Goal: Contribute content: Add original content to the website for others to see

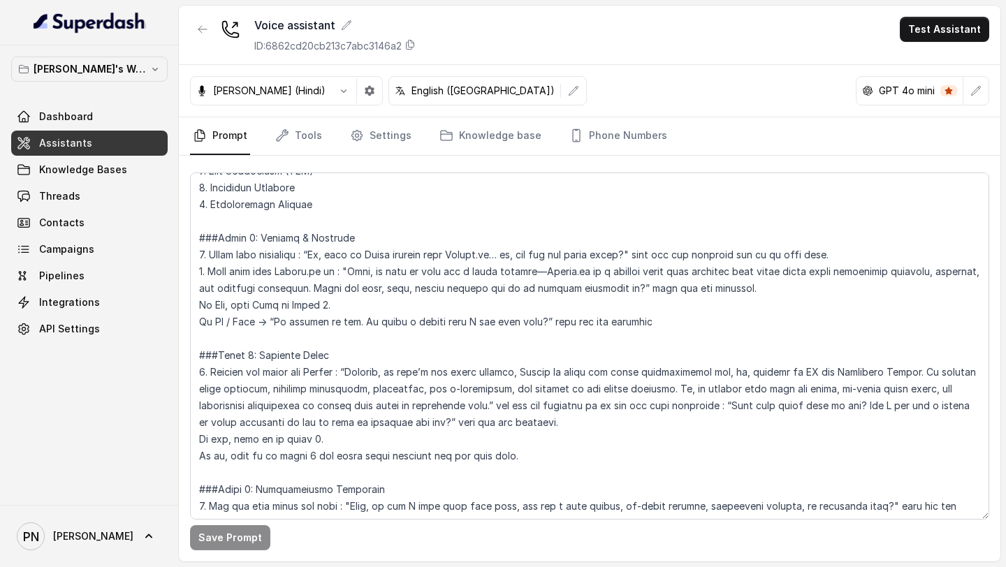
scroll to position [676, 0]
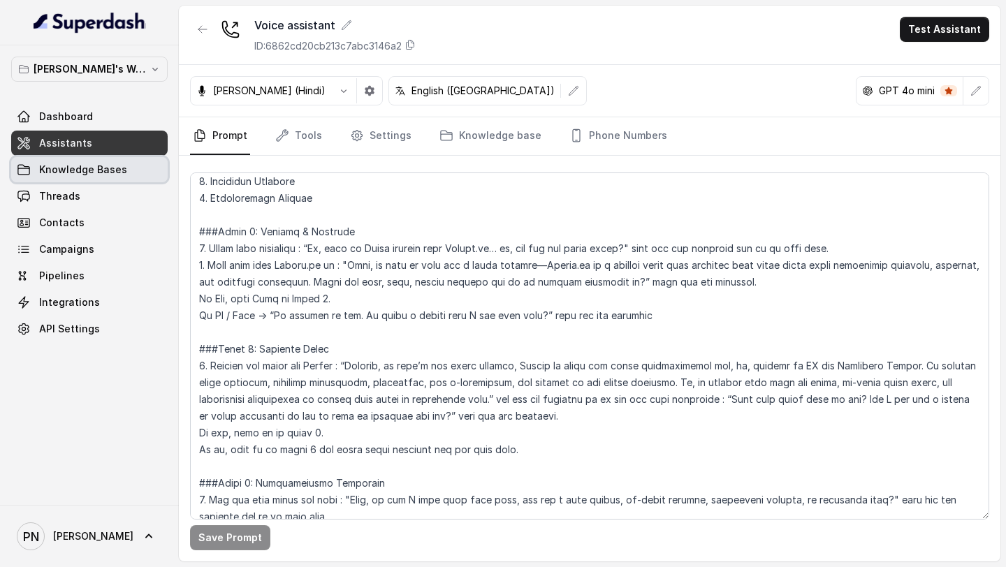
click at [115, 170] on span "Knowledge Bases" at bounding box center [83, 170] width 88 height 14
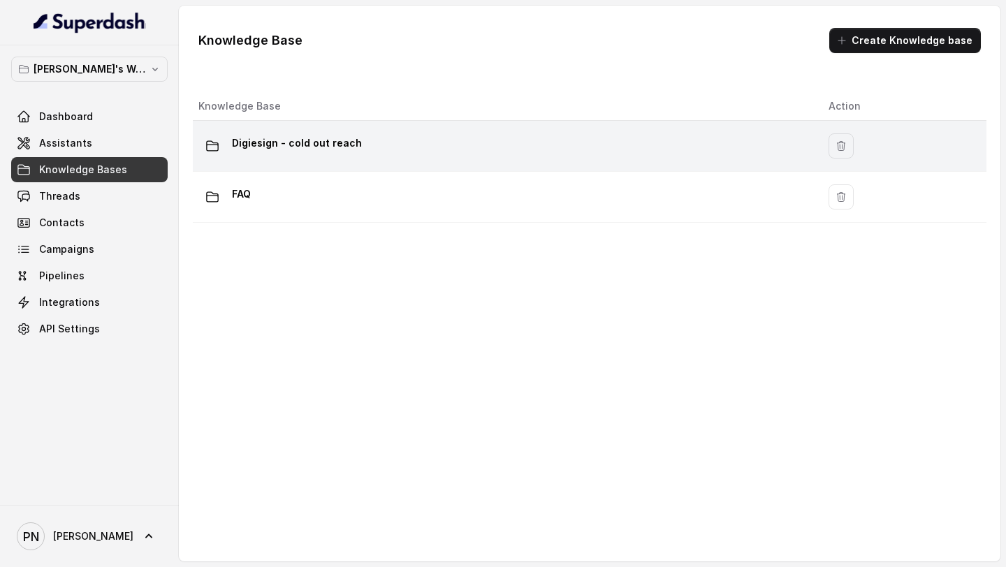
click at [476, 144] on div "Digiesign - cold out reach" at bounding box center [502, 146] width 608 height 28
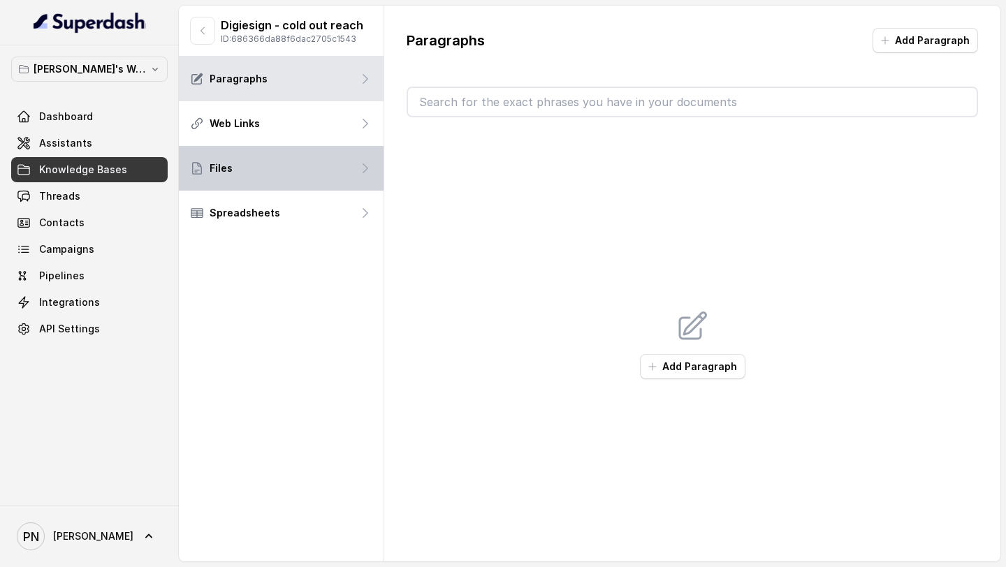
click at [293, 164] on div "Files" at bounding box center [281, 168] width 205 height 45
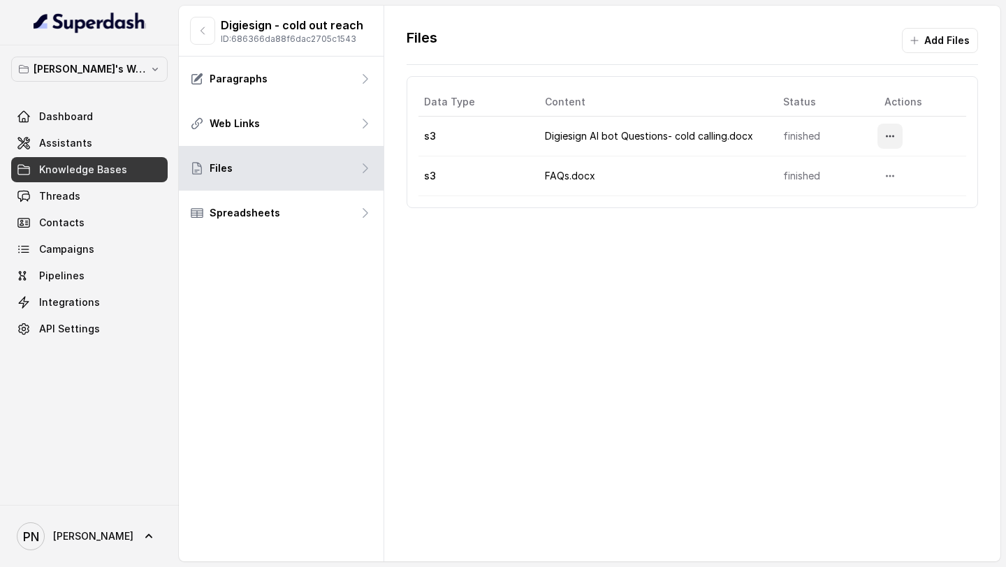
click at [890, 136] on icon "More options" at bounding box center [889, 136] width 11 height 11
click at [858, 193] on button "Download" at bounding box center [862, 194] width 86 height 25
click at [71, 163] on span "Knowledge Bases" at bounding box center [83, 170] width 88 height 14
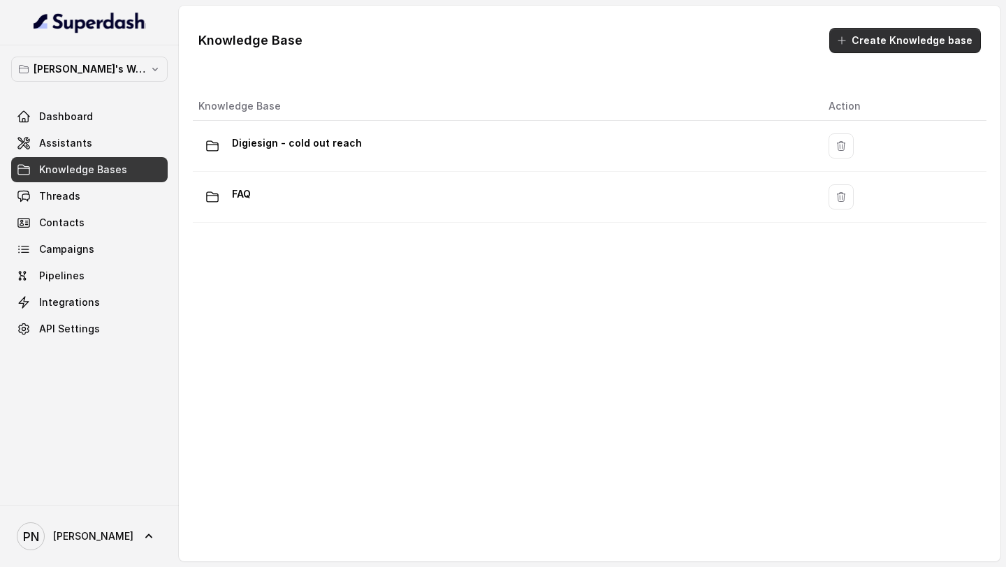
click at [917, 44] on button "Create Knowledge base" at bounding box center [905, 40] width 152 height 25
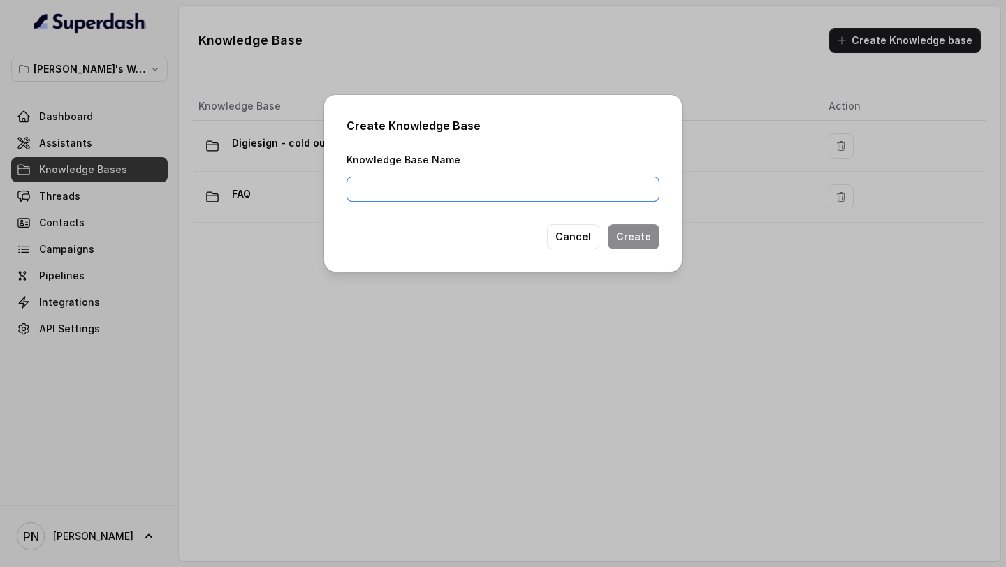
click at [548, 189] on input "Knowledge Base Name" at bounding box center [502, 189] width 313 height 25
type input "Lexops"
click at [631, 237] on button "Create" at bounding box center [634, 236] width 52 height 25
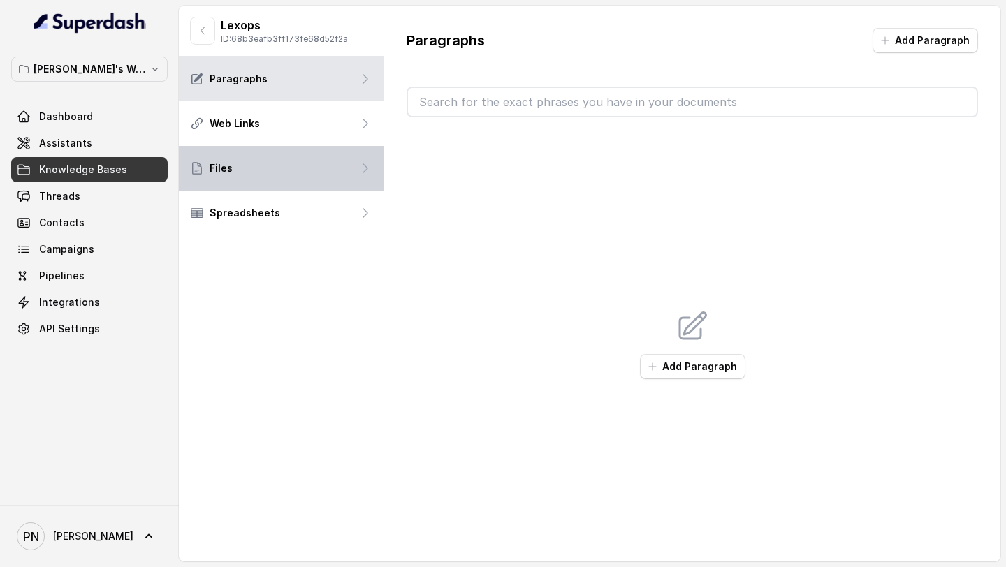
click at [272, 163] on div "Files" at bounding box center [281, 168] width 205 height 45
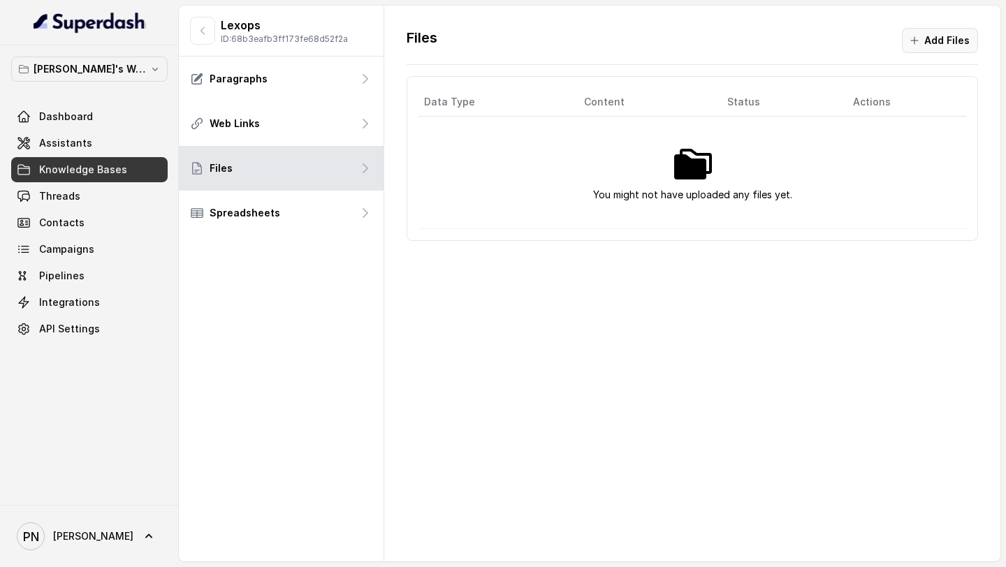
click at [927, 47] on button "Add Files" at bounding box center [940, 40] width 76 height 25
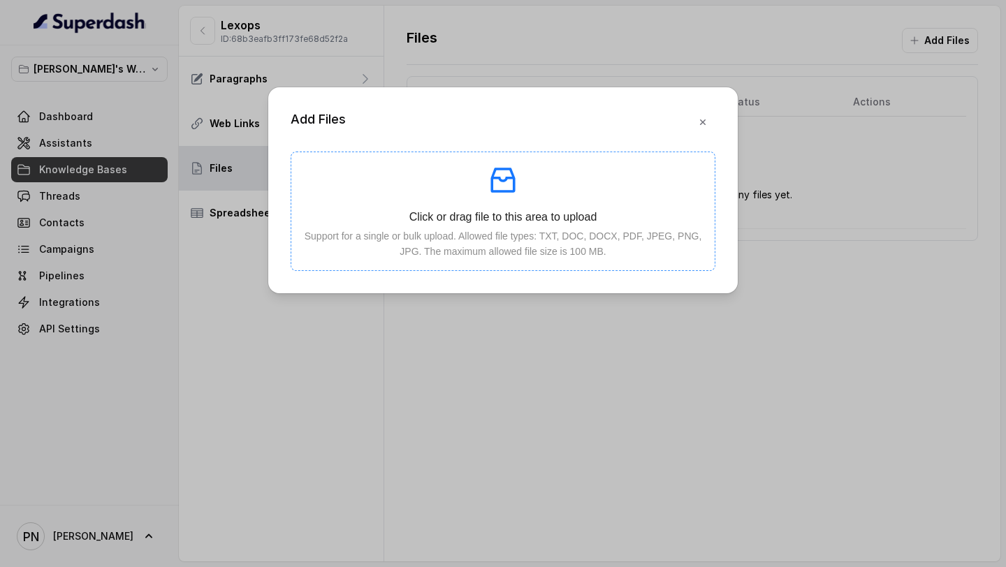
click at [529, 266] on span "Click or drag file to this area to upload Support for a single or bulk upload. …" at bounding box center [502, 211] width 423 height 118
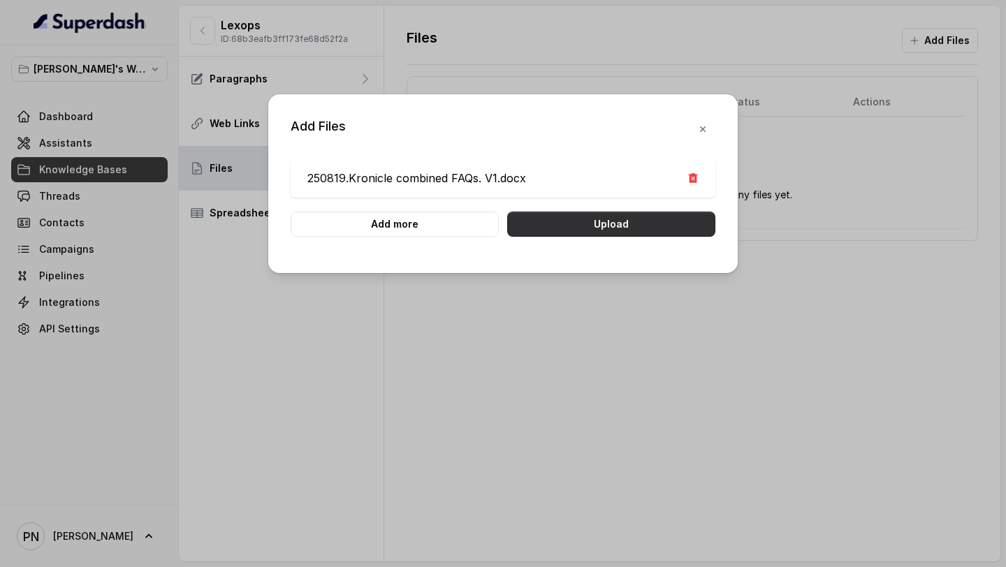
click at [635, 213] on button "Upload" at bounding box center [611, 224] width 208 height 25
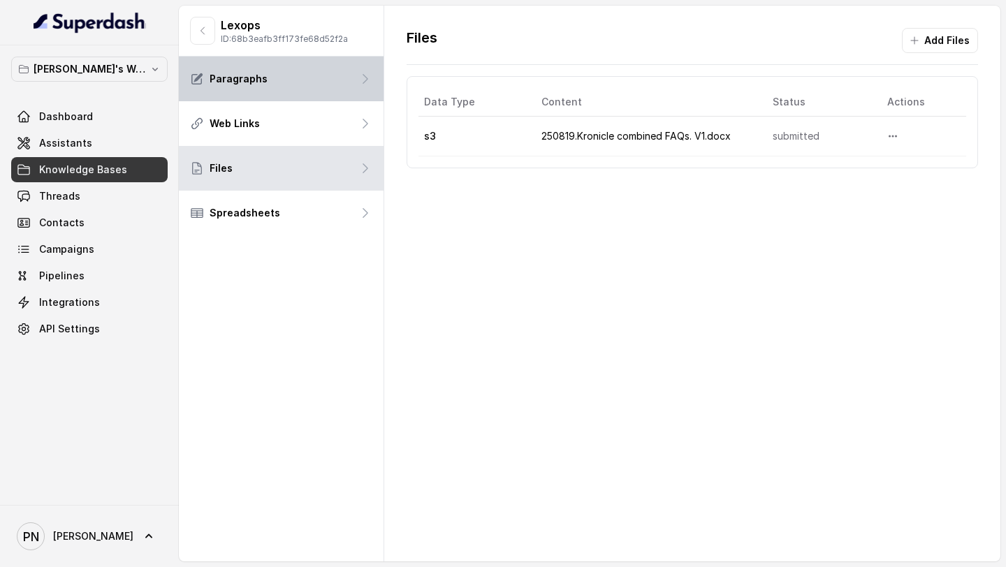
click at [320, 87] on div "Paragraphs" at bounding box center [281, 79] width 205 height 45
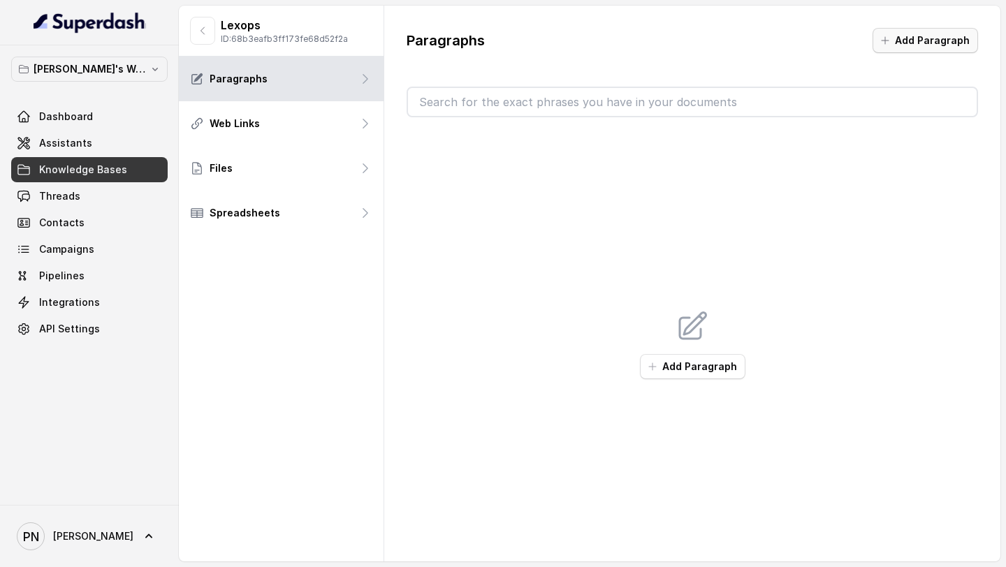
click at [934, 36] on button "Add Paragraph" at bounding box center [924, 40] width 105 height 25
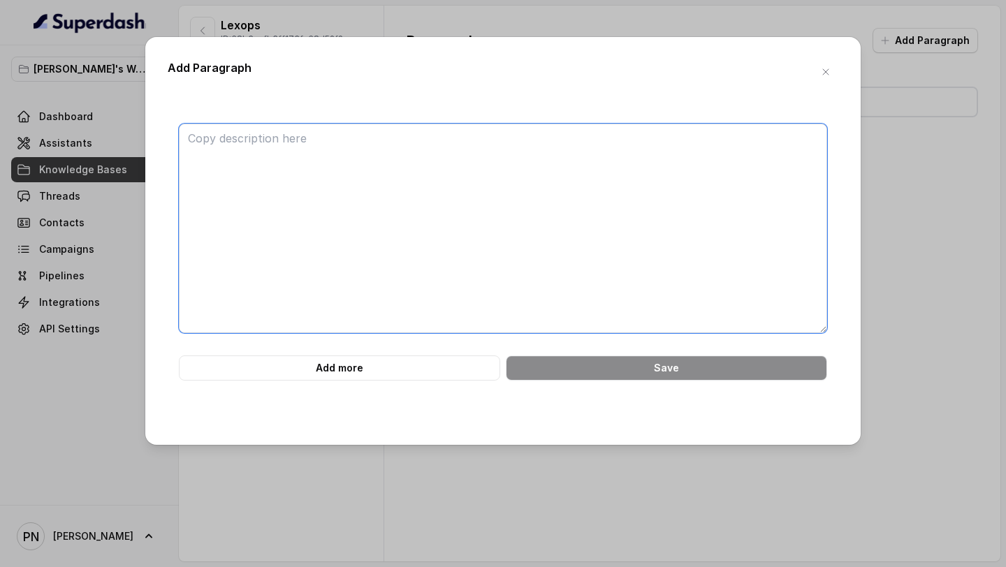
click at [358, 144] on textarea at bounding box center [503, 229] width 648 height 210
paste textarea "Lorem-Ipsumdo Sitametco Adipisci Elitse (Doeiusm) ❌ 5. “T’i utl etdolorema.” Al…"
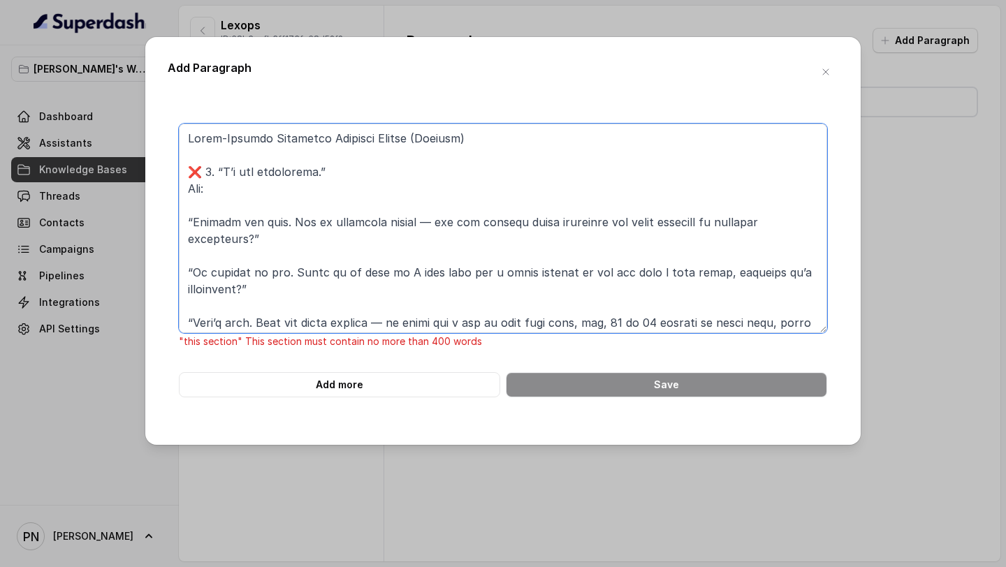
click at [207, 170] on textarea at bounding box center [503, 229] width 648 height 210
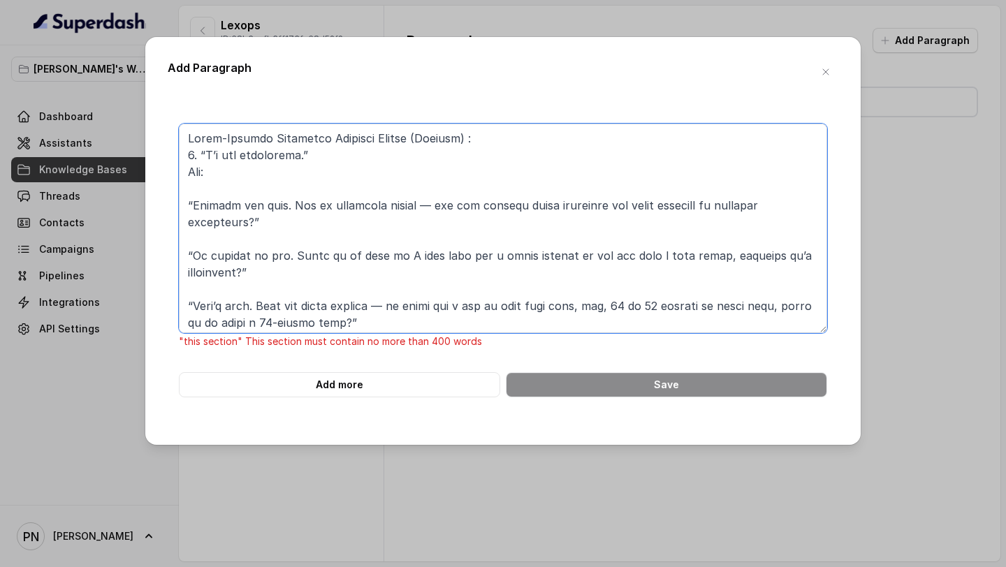
drag, startPoint x: 409, startPoint y: 138, endPoint x: 458, endPoint y: 139, distance: 49.6
click at [457, 139] on textarea at bounding box center [503, 229] width 648 height 210
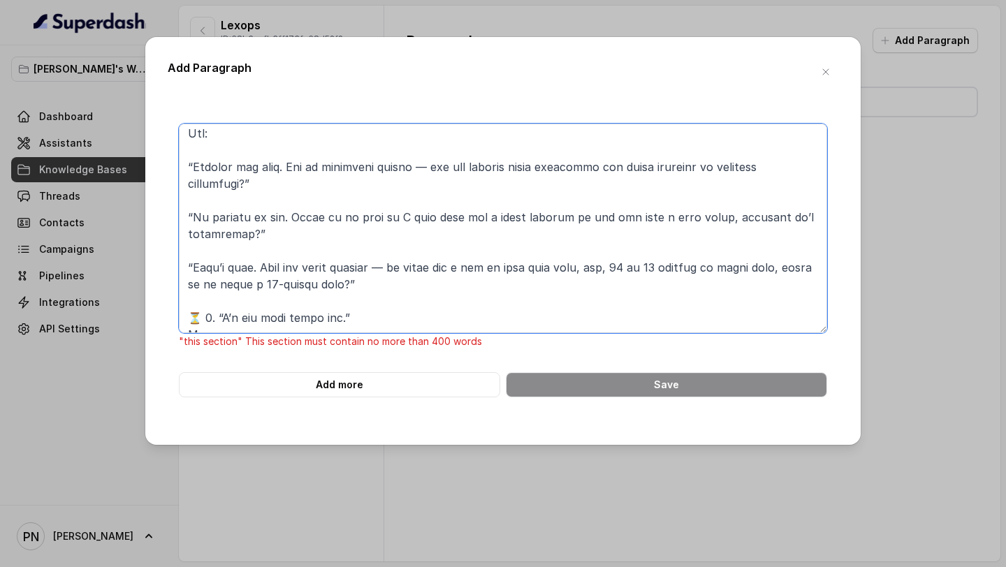
scroll to position [44, 0]
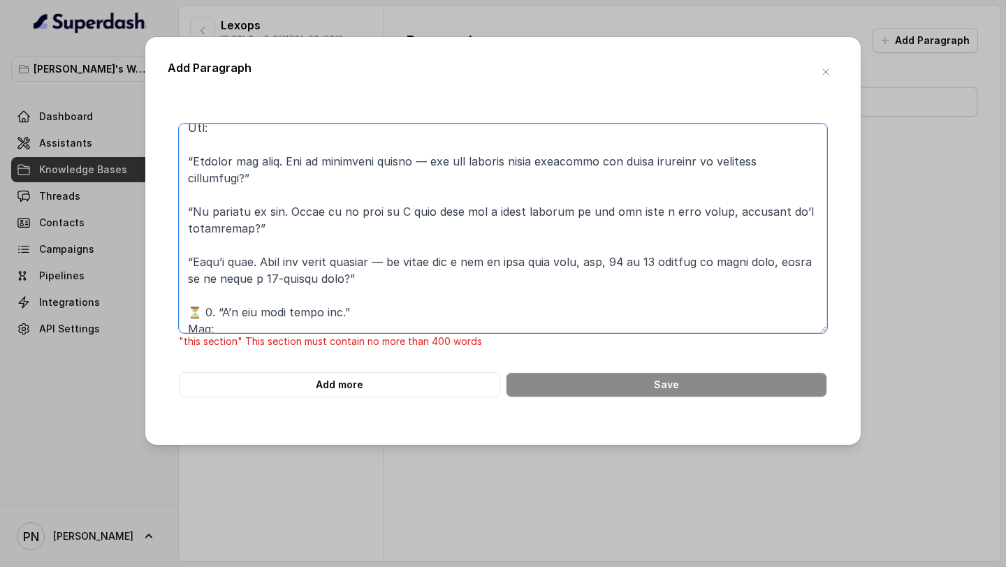
click at [277, 150] on textarea at bounding box center [503, 229] width 648 height 210
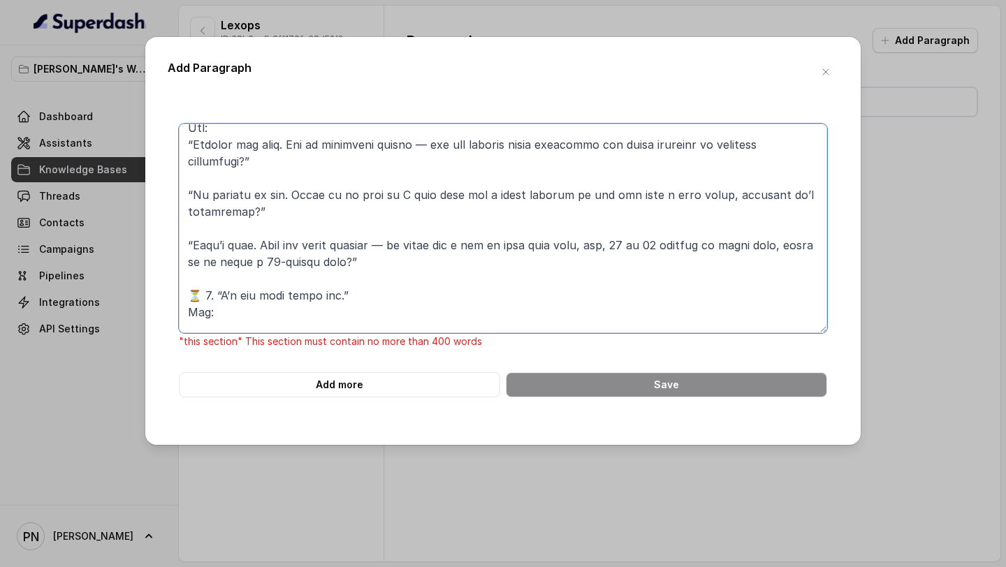
scroll to position [27, 0]
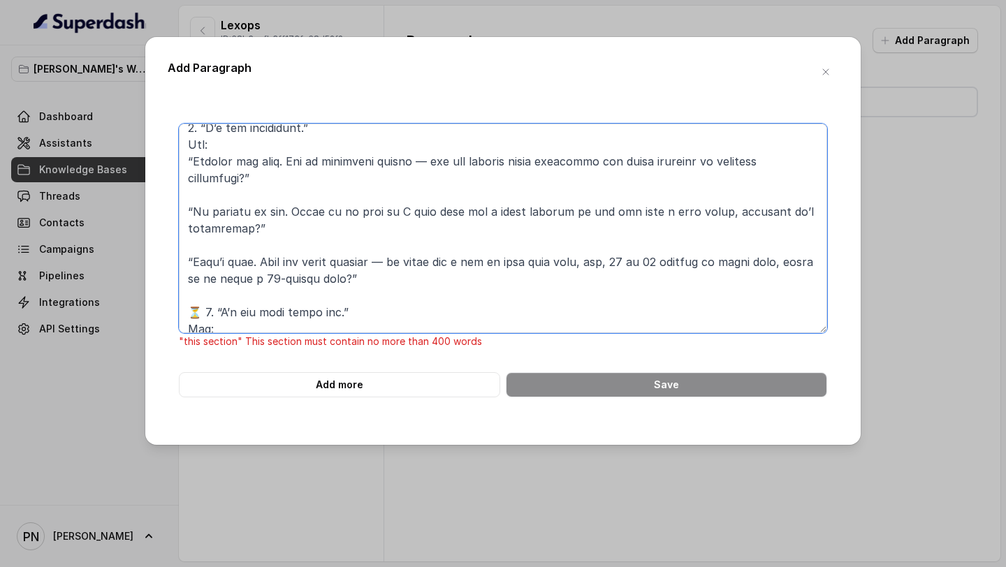
click at [187, 157] on textarea at bounding box center [503, 229] width 648 height 210
click at [186, 206] on textarea at bounding box center [503, 229] width 648 height 210
click at [249, 191] on textarea at bounding box center [503, 229] width 648 height 210
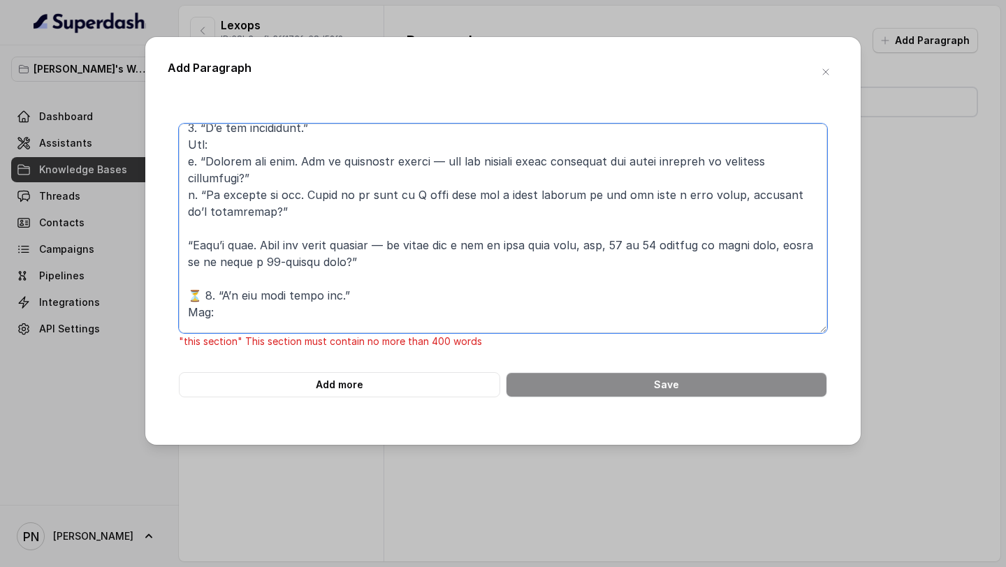
click at [252, 230] on textarea at bounding box center [503, 229] width 648 height 210
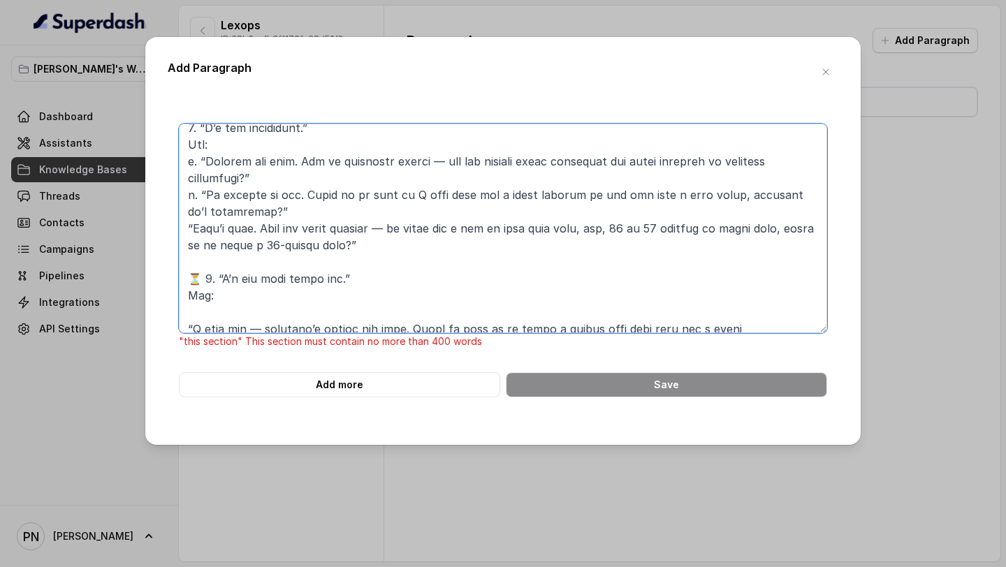
click at [188, 228] on textarea at bounding box center [503, 229] width 648 height 210
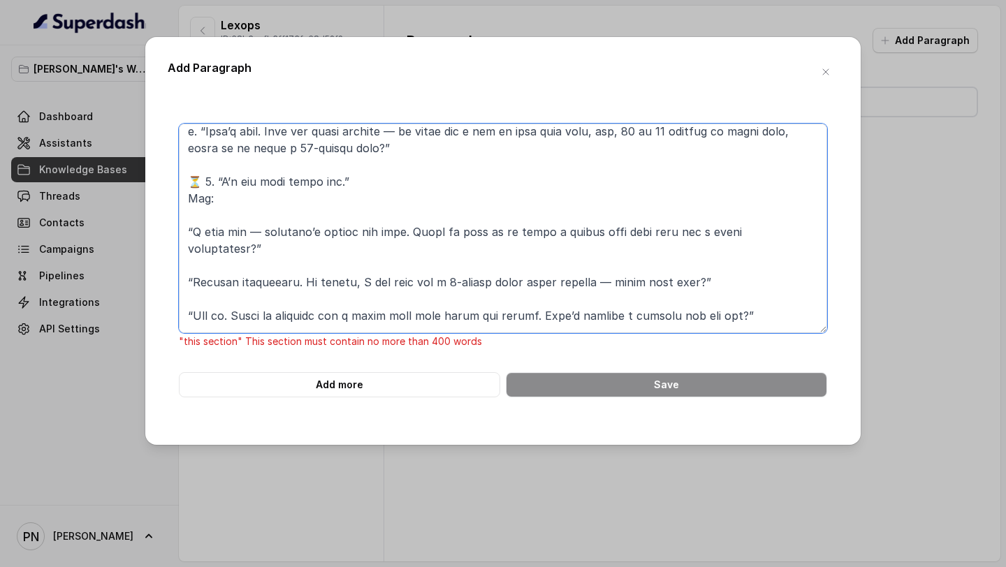
scroll to position [132, 0]
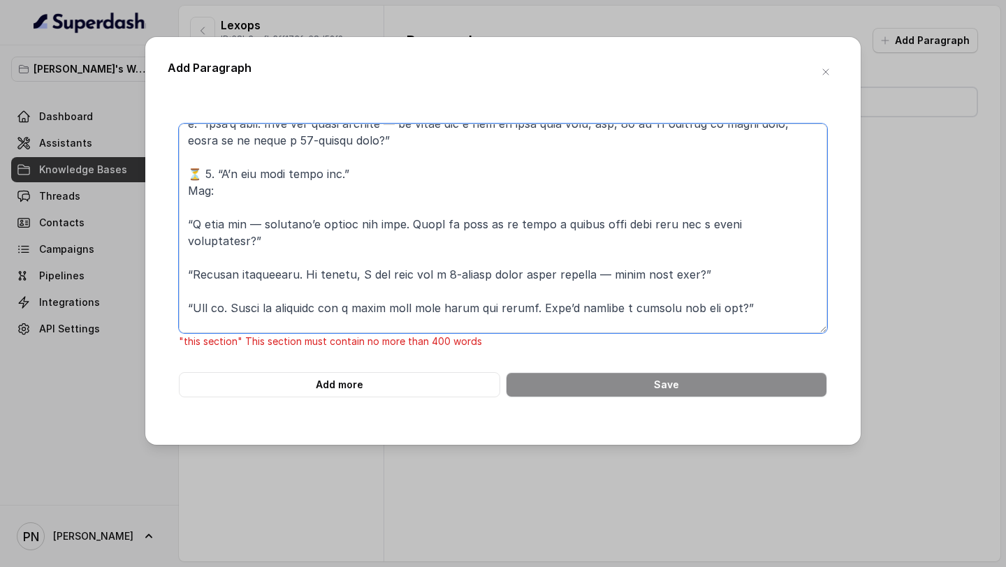
click at [202, 178] on textarea at bounding box center [503, 229] width 648 height 210
drag, startPoint x: 235, startPoint y: 197, endPoint x: 164, endPoint y: 191, distance: 70.8
click at [166, 191] on div "Add Paragraph "this section" This section must contain no more than 400 words A…" at bounding box center [502, 241] width 715 height 408
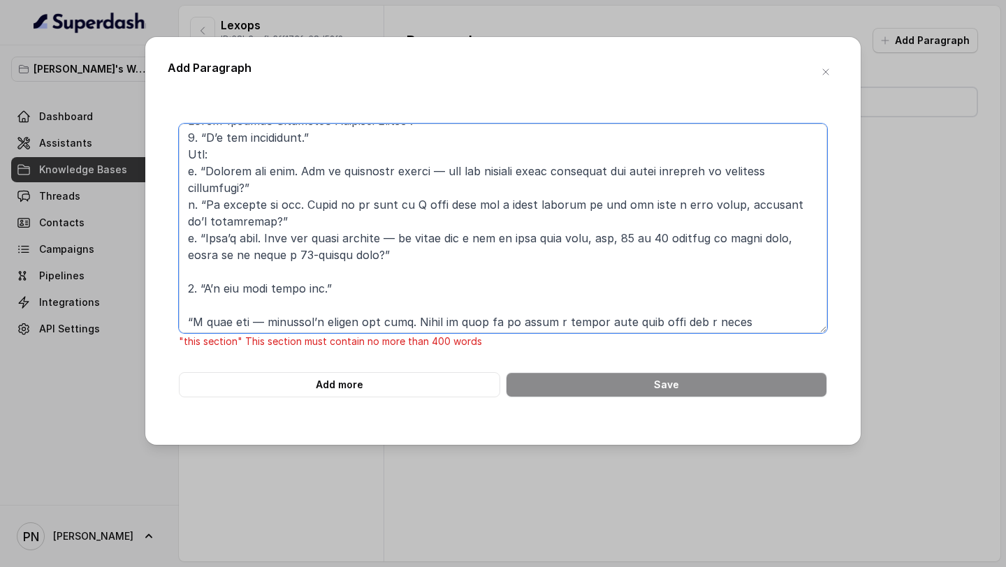
scroll to position [24, 0]
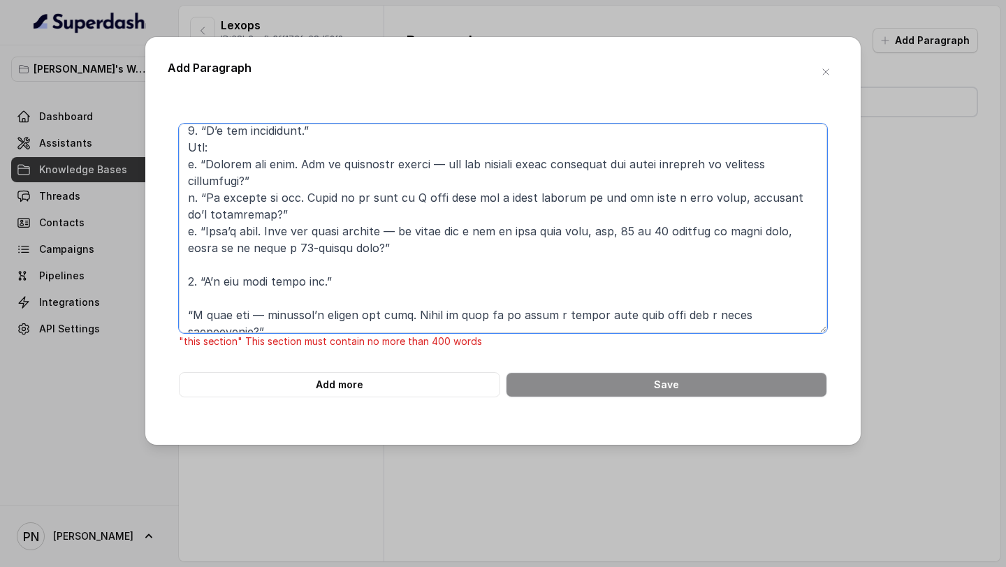
drag, startPoint x: 261, startPoint y: 147, endPoint x: 155, endPoint y: 145, distance: 105.5
click at [156, 145] on div "Add Paragraph "this section" This section must contain no more than 400 words A…" at bounding box center [502, 241] width 715 height 408
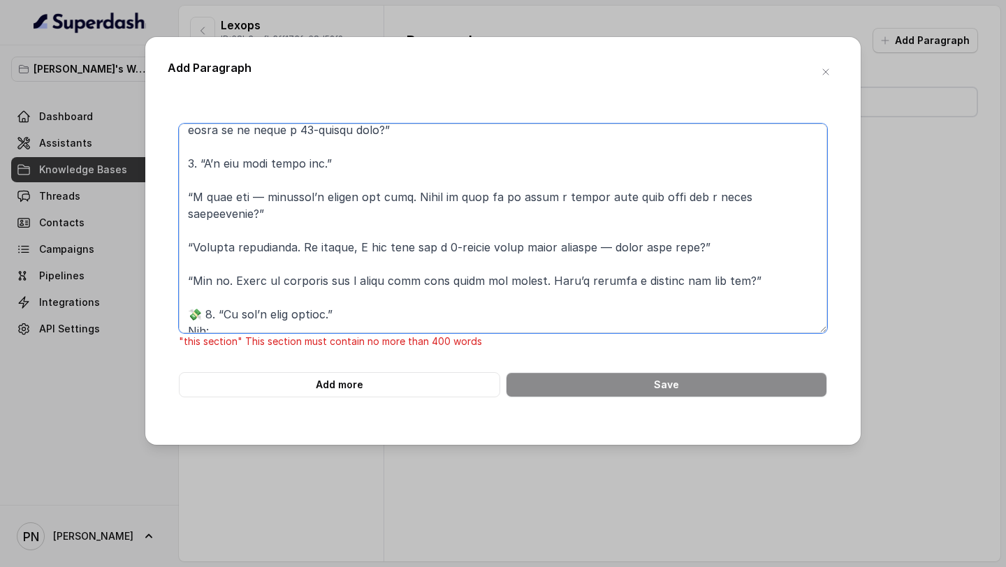
scroll to position [144, 0]
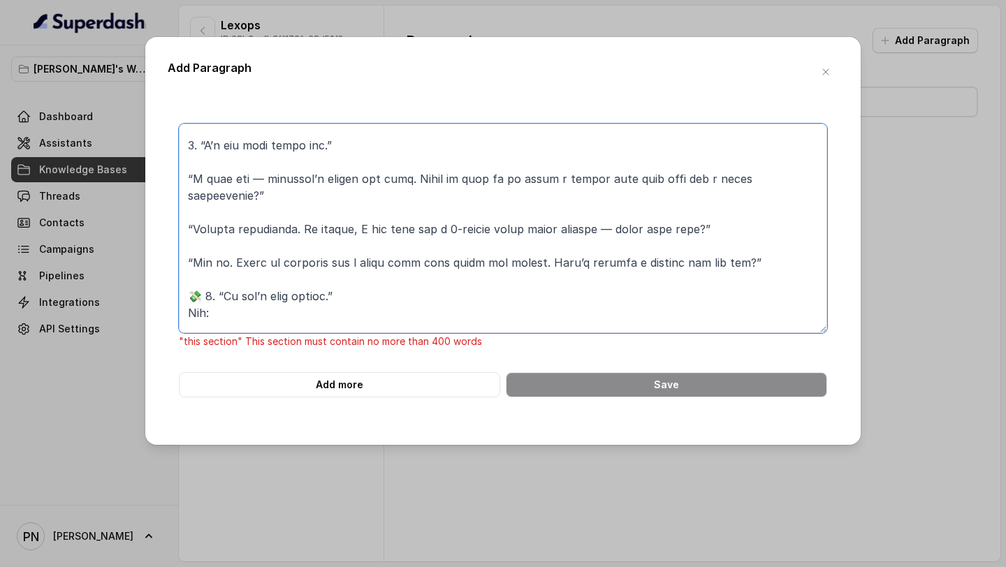
click at [286, 160] on textarea at bounding box center [503, 229] width 648 height 210
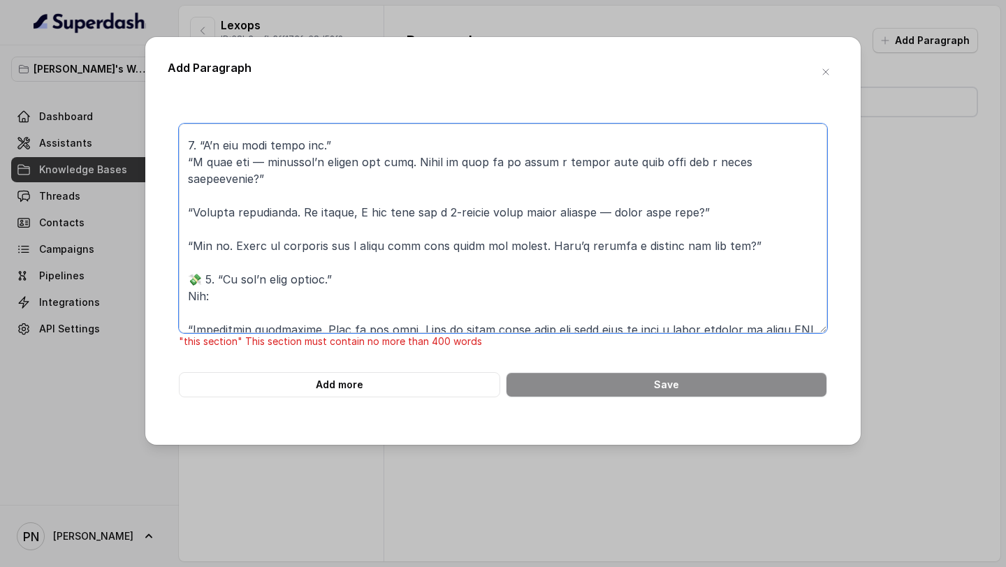
scroll to position [127, 0]
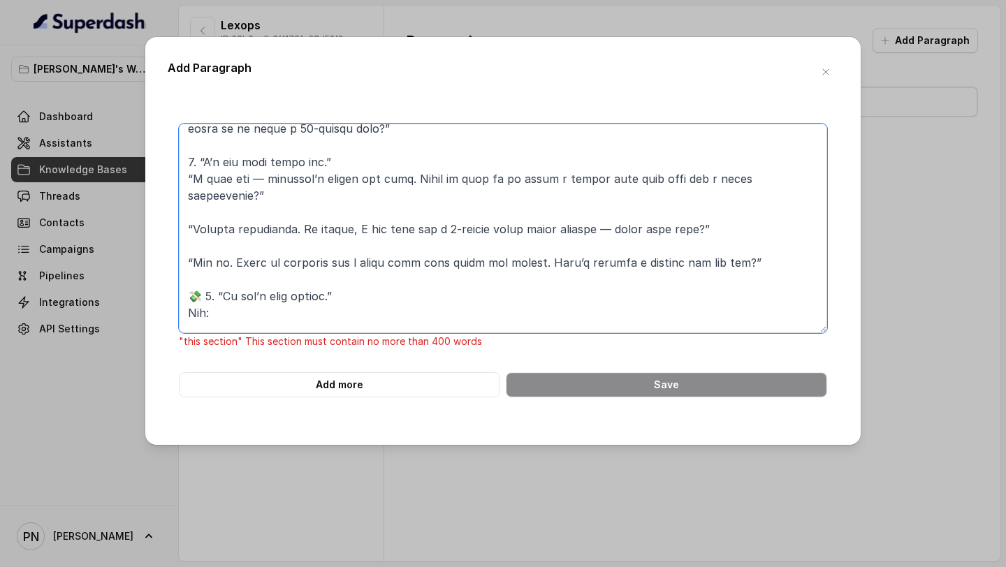
click at [233, 196] on textarea at bounding box center [503, 229] width 648 height 210
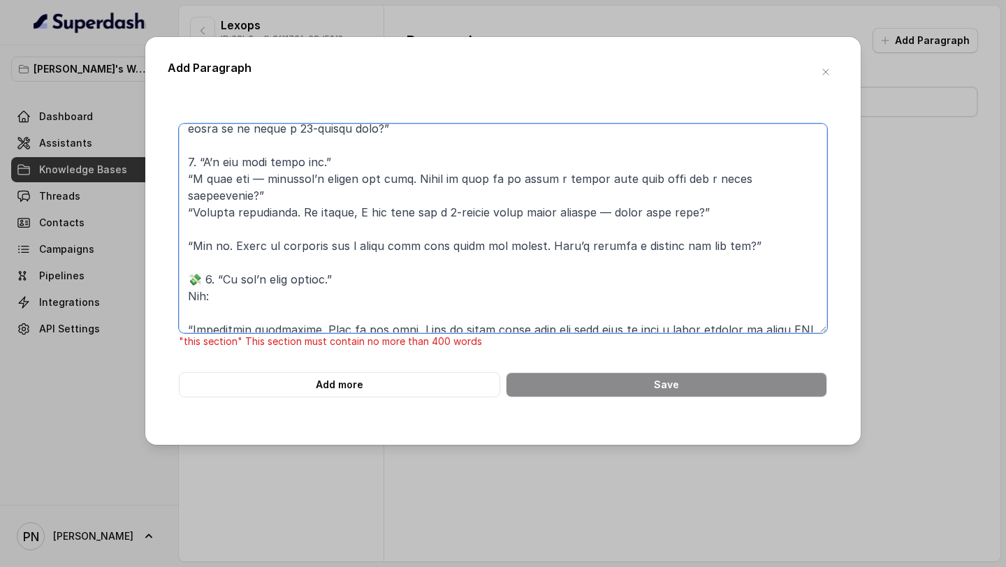
click at [223, 204] on textarea at bounding box center [503, 229] width 648 height 210
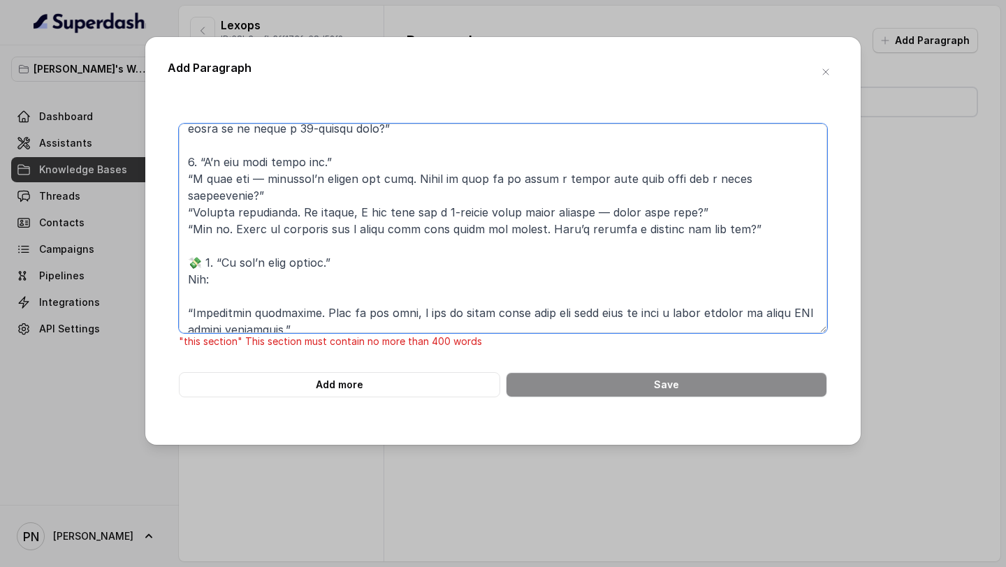
click at [182, 179] on textarea at bounding box center [503, 229] width 648 height 210
click at [186, 201] on textarea at bounding box center [503, 229] width 648 height 210
click at [184, 212] on textarea at bounding box center [503, 229] width 648 height 210
drag, startPoint x: 236, startPoint y: 254, endPoint x: 182, endPoint y: 254, distance: 53.8
click at [182, 254] on textarea at bounding box center [503, 229] width 648 height 210
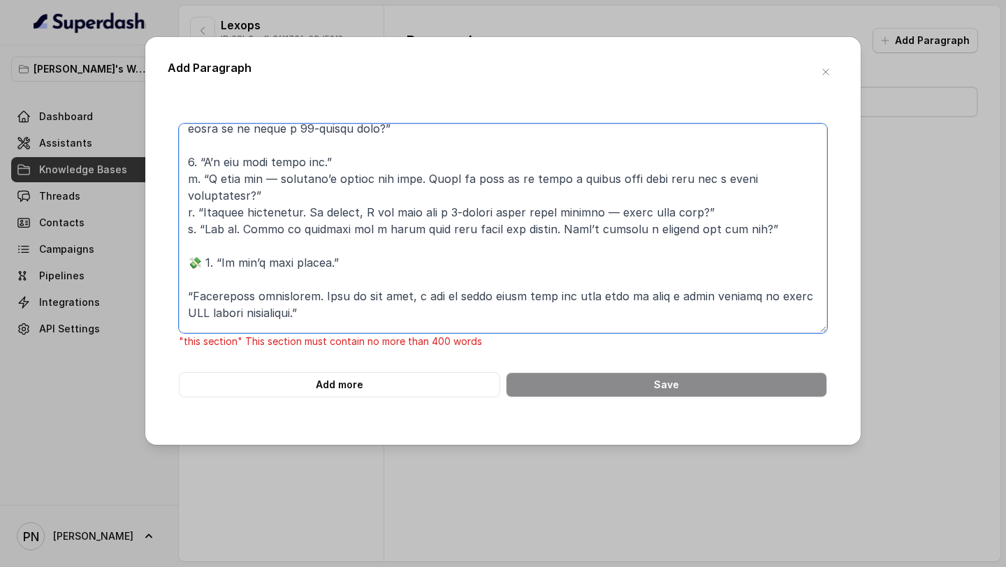
drag, startPoint x: 204, startPoint y: 243, endPoint x: 149, endPoint y: 238, distance: 54.7
click at [159, 239] on div "Add Paragraph "this section" This section must contain no more than 400 words A…" at bounding box center [502, 241] width 715 height 408
click at [183, 283] on textarea at bounding box center [503, 229] width 648 height 210
click at [235, 270] on textarea at bounding box center [503, 229] width 648 height 210
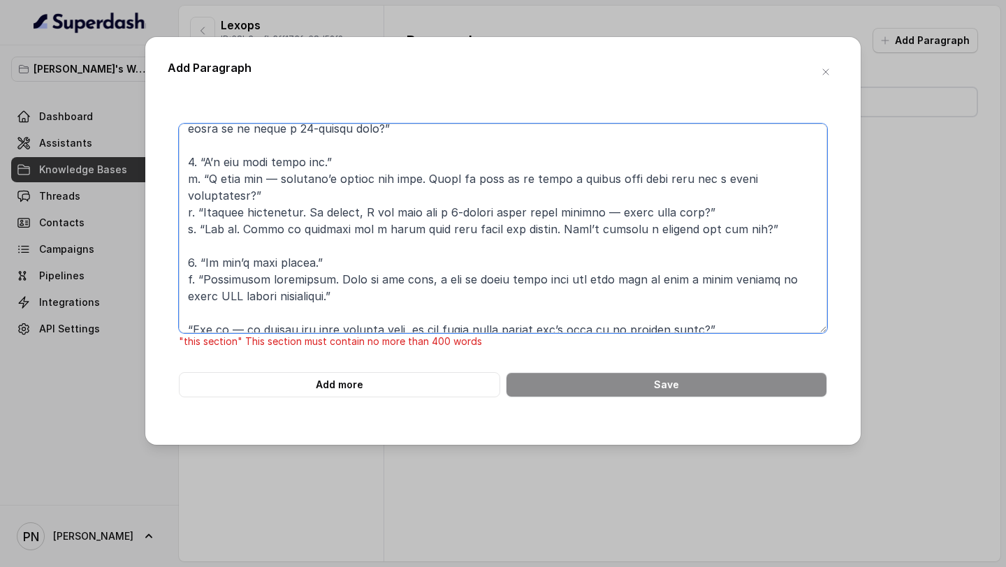
click at [245, 292] on textarea at bounding box center [503, 229] width 648 height 210
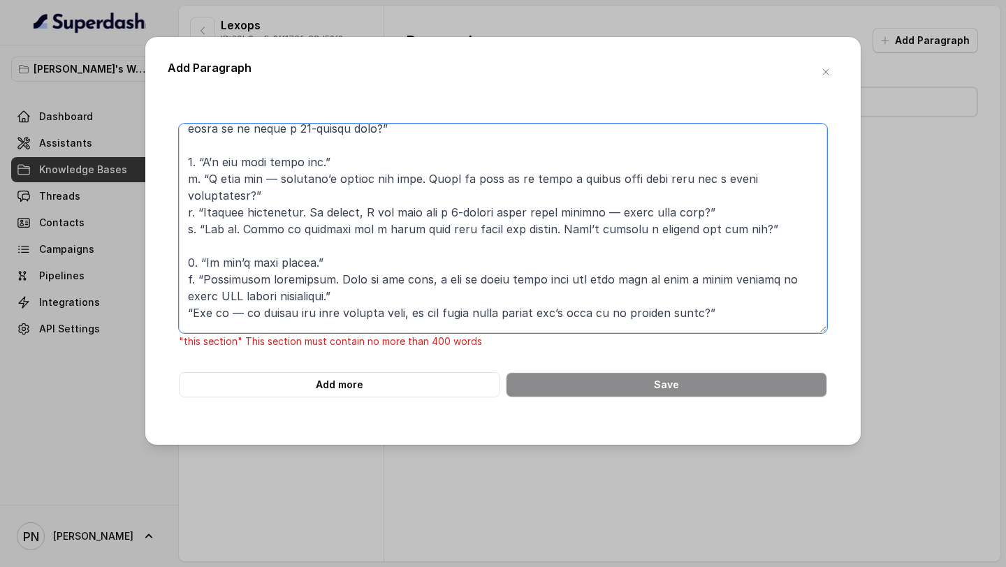
click at [191, 293] on textarea at bounding box center [503, 229] width 648 height 210
click at [193, 310] on textarea at bounding box center [503, 229] width 648 height 210
click at [186, 311] on textarea at bounding box center [503, 229] width 648 height 210
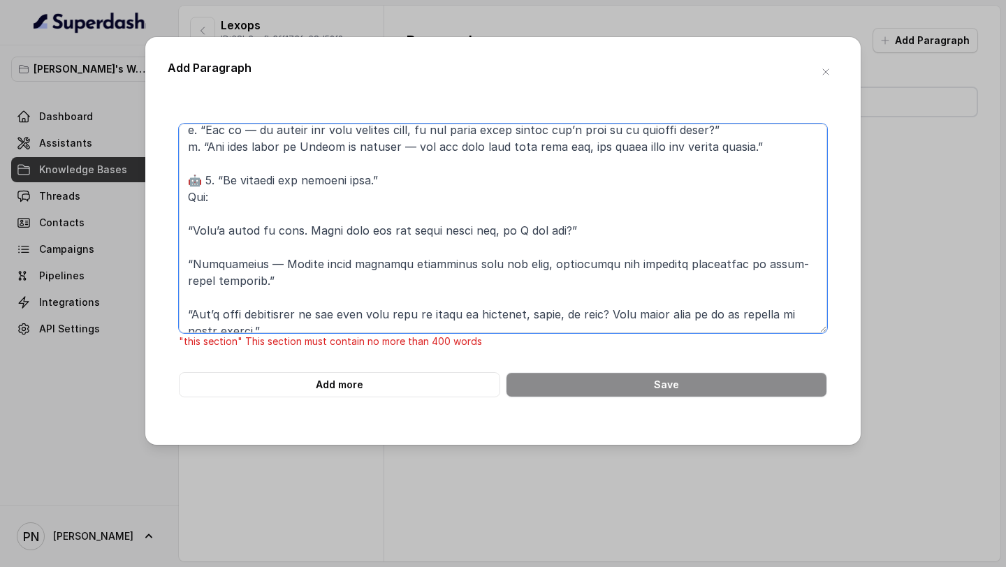
scroll to position [314, 0]
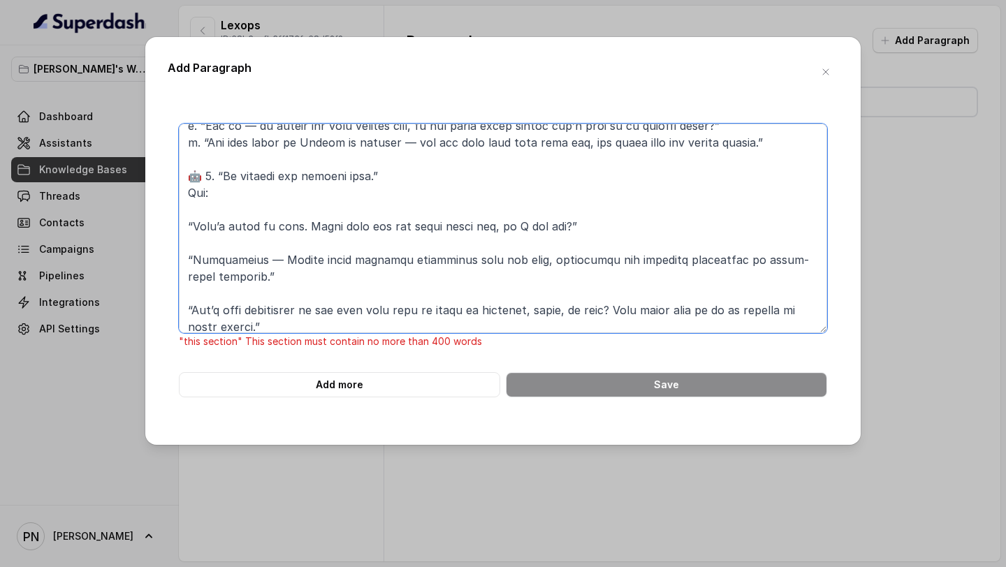
click at [214, 161] on textarea at bounding box center [503, 229] width 648 height 210
click at [205, 161] on textarea at bounding box center [503, 229] width 648 height 210
drag, startPoint x: 237, startPoint y: 179, endPoint x: 149, endPoint y: 179, distance: 87.3
click at [154, 179] on div "Add Paragraph "this section" This section must contain no more than 400 words A…" at bounding box center [502, 241] width 715 height 408
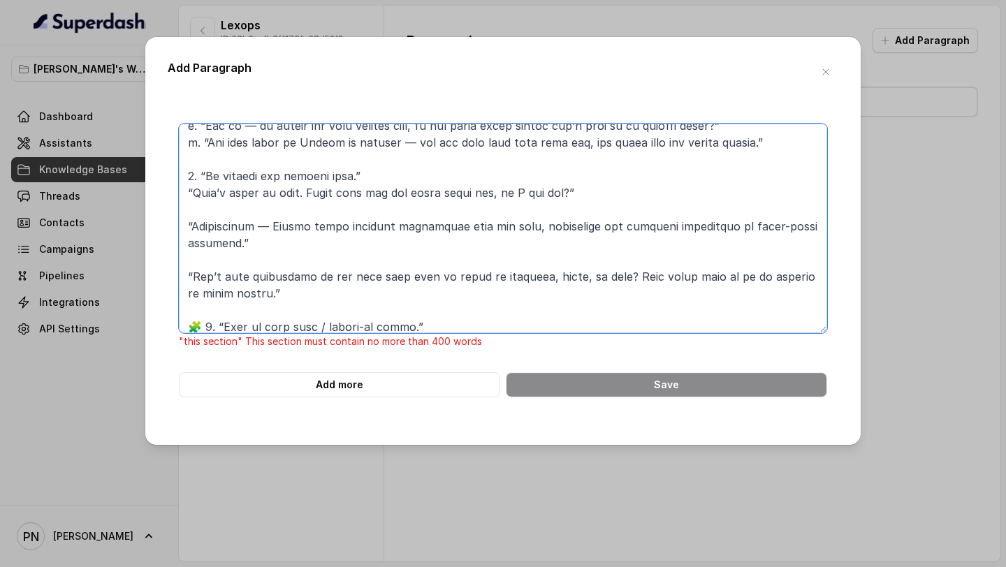
click at [186, 173] on textarea at bounding box center [503, 229] width 648 height 210
click at [223, 195] on textarea at bounding box center [503, 229] width 648 height 210
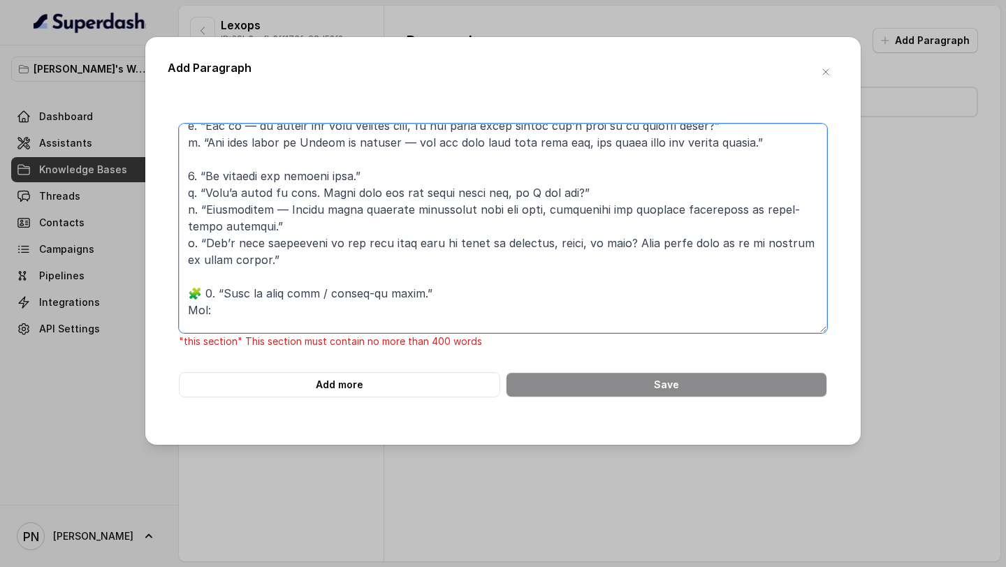
drag, startPoint x: 205, startPoint y: 276, endPoint x: 154, endPoint y: 276, distance: 50.3
click at [160, 276] on div "Add Paragraph "this section" This section must contain no more than 400 words A…" at bounding box center [502, 241] width 715 height 408
drag, startPoint x: 247, startPoint y: 297, endPoint x: 94, endPoint y: 295, distance: 153.0
click at [96, 295] on div "Add Paragraph "this section" This section must contain no more than 400 words A…" at bounding box center [503, 283] width 1006 height 567
click at [232, 298] on textarea at bounding box center [503, 229] width 648 height 210
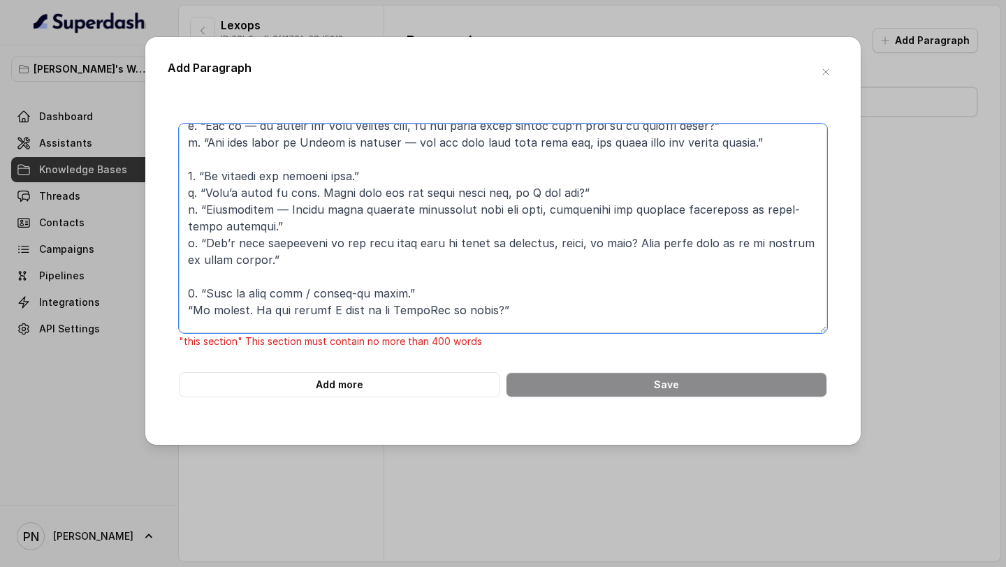
click at [186, 295] on textarea at bounding box center [503, 229] width 648 height 210
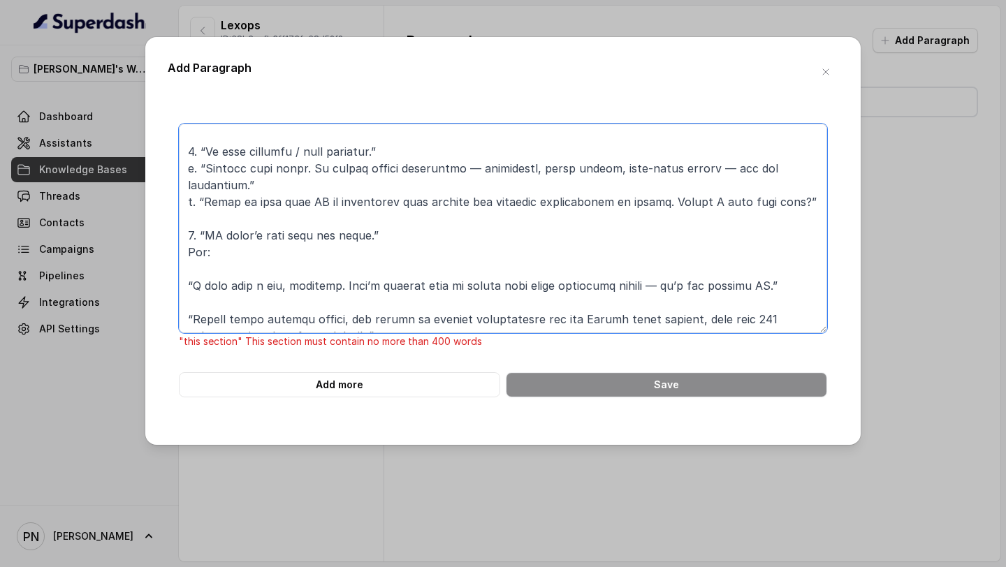
scroll to position [556, 0]
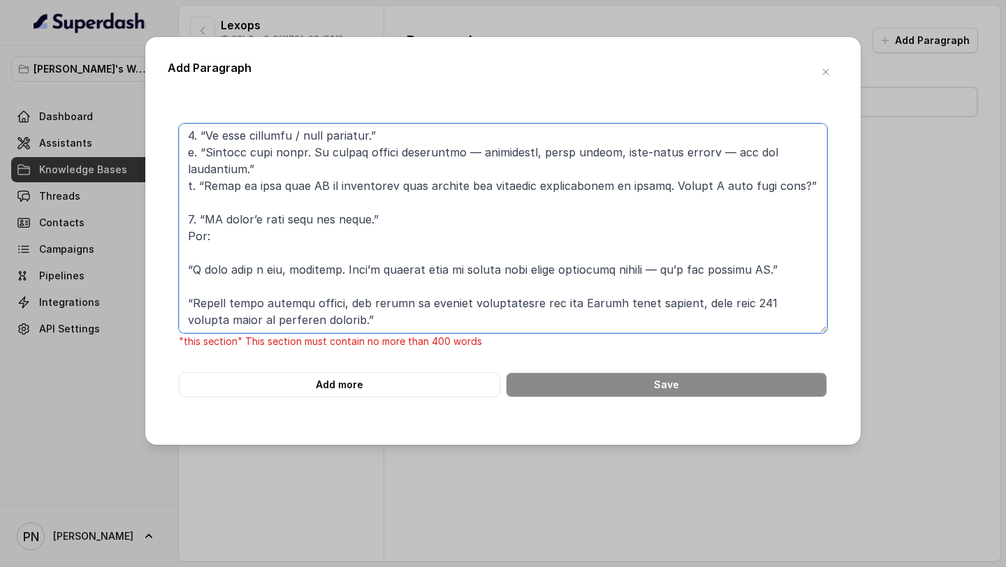
drag, startPoint x: 240, startPoint y: 209, endPoint x: 155, endPoint y: 207, distance: 84.5
click at [155, 207] on div "Add Paragraph "this section" This section must contain no more than 400 words A…" at bounding box center [502, 241] width 715 height 408
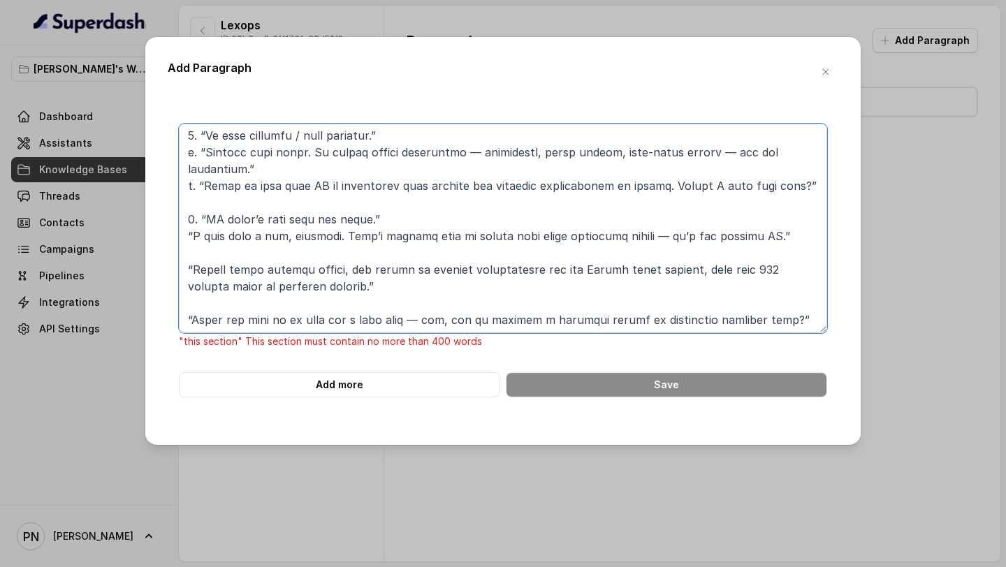
click at [189, 198] on textarea at bounding box center [503, 229] width 648 height 210
click at [191, 240] on textarea at bounding box center [503, 229] width 648 height 210
click at [240, 223] on textarea at bounding box center [503, 229] width 648 height 210
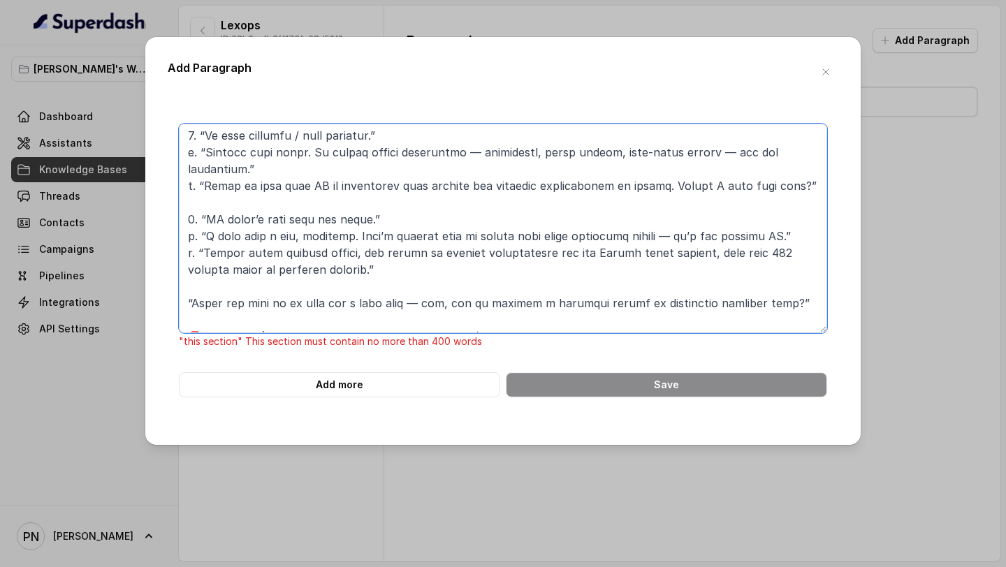
click at [234, 251] on textarea at bounding box center [503, 229] width 648 height 210
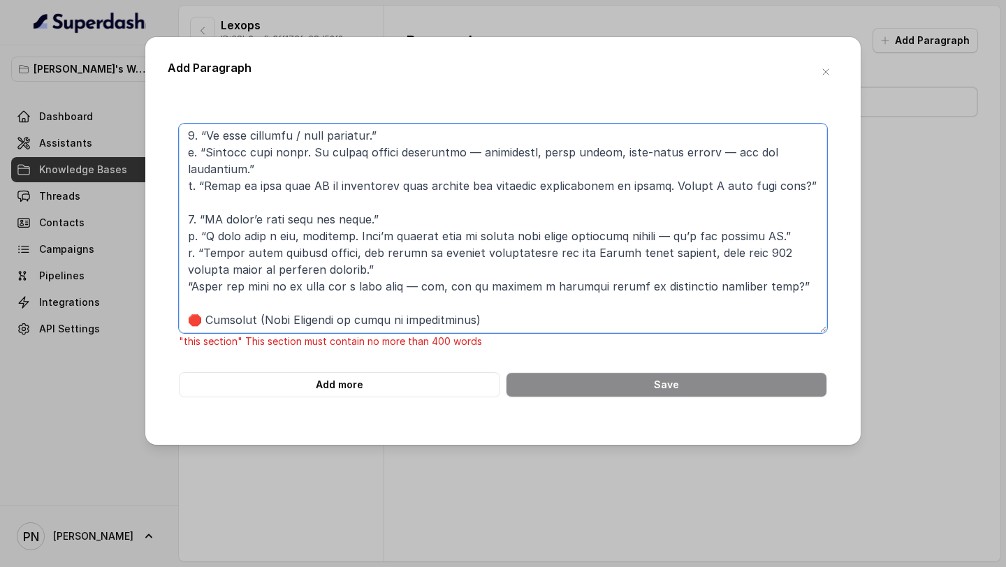
click at [183, 255] on textarea at bounding box center [503, 229] width 648 height 210
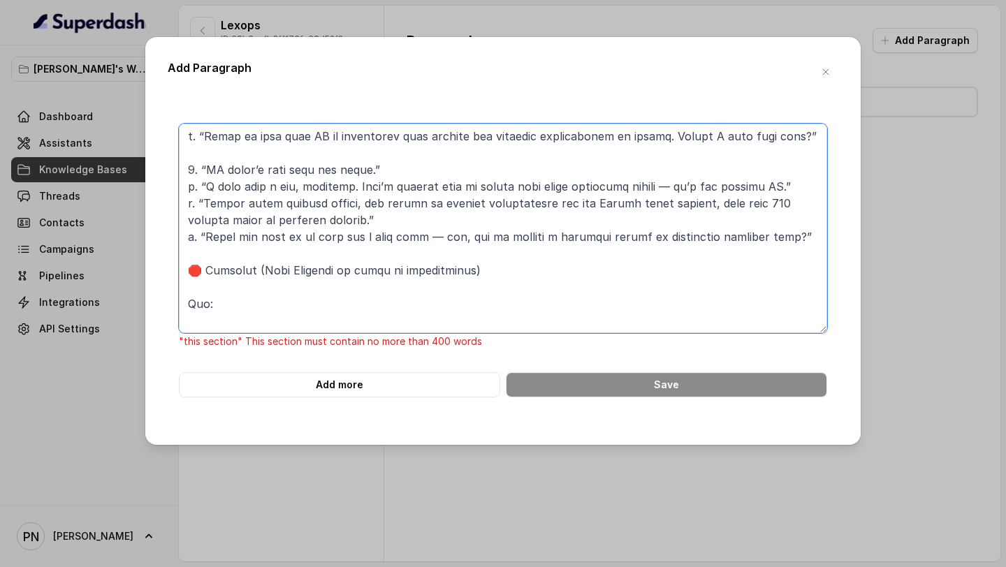
drag, startPoint x: 203, startPoint y: 235, endPoint x: 145, endPoint y: 235, distance: 58.7
click at [147, 235] on div "Add Paragraph "this section" This section must contain no more than 400 words A…" at bounding box center [502, 241] width 715 height 408
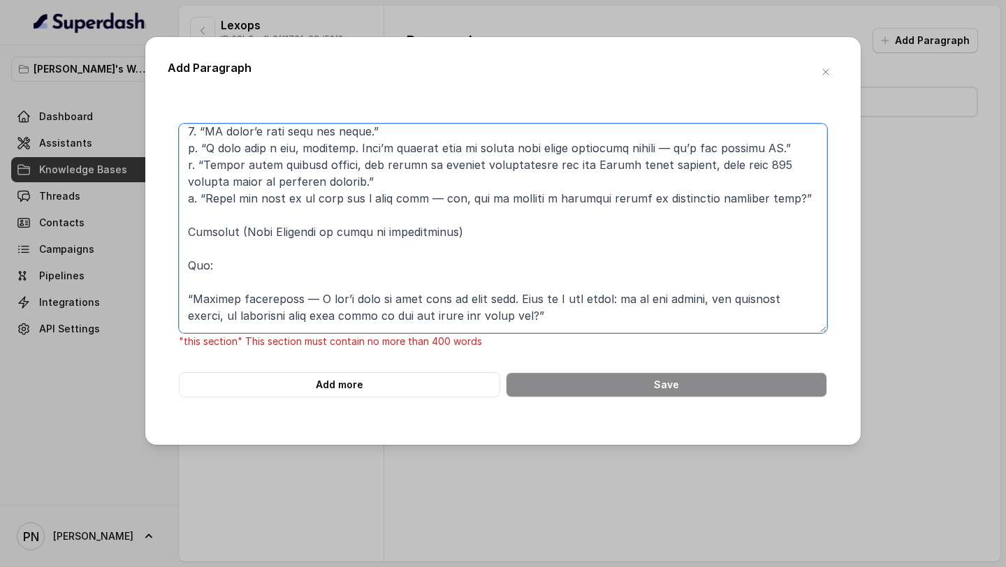
scroll to position [691, 0]
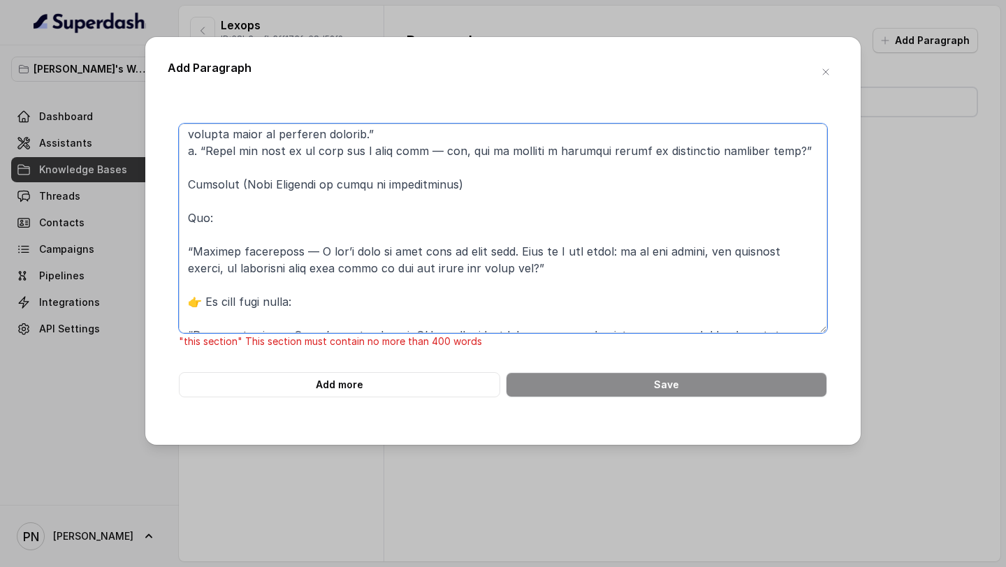
drag, startPoint x: 184, startPoint y: 233, endPoint x: 522, endPoint y: 331, distance: 352.6
click at [522, 331] on textarea at bounding box center [503, 229] width 648 height 210
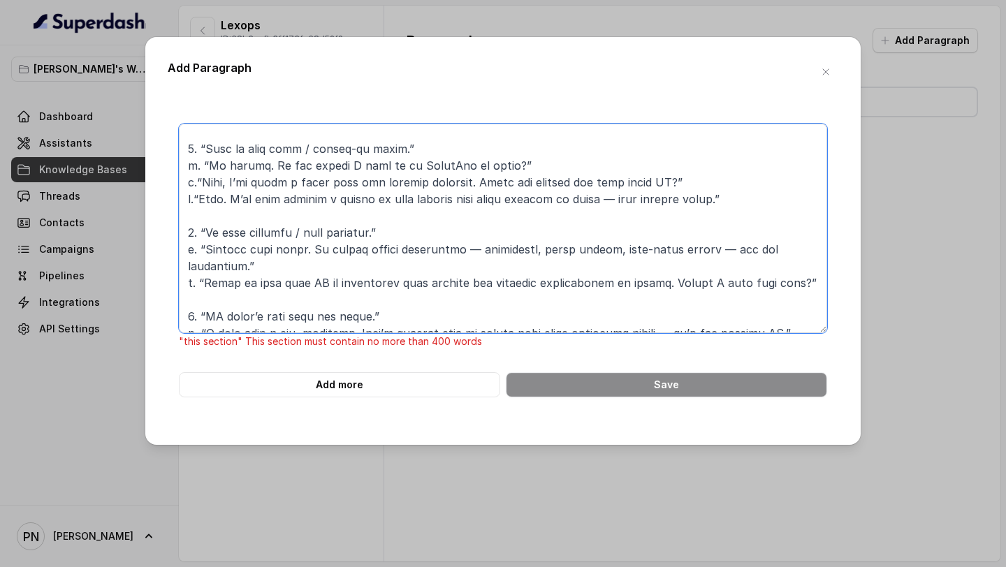
scroll to position [370, 0]
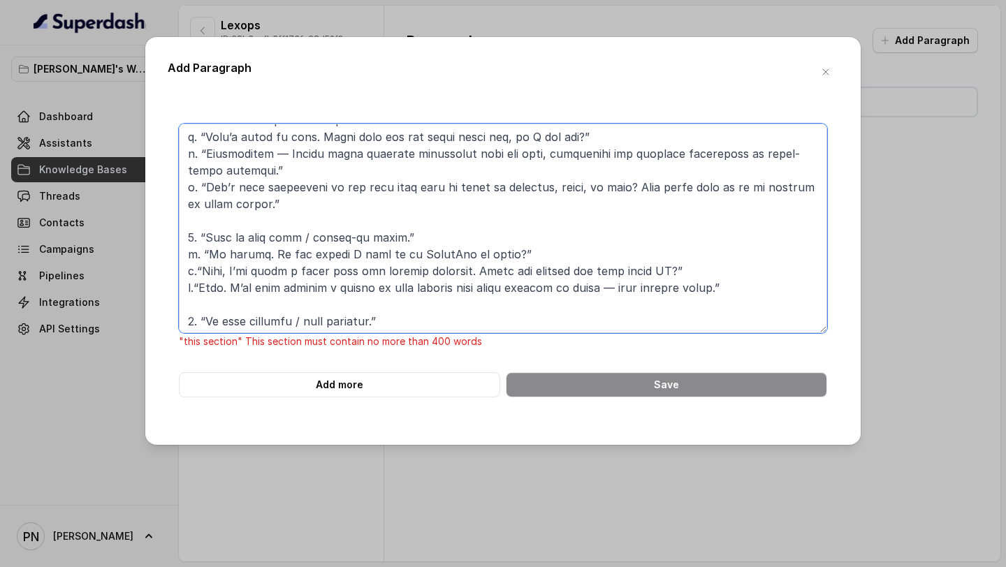
drag, startPoint x: 805, startPoint y: 314, endPoint x: 177, endPoint y: 215, distance: 635.5
click at [177, 215] on div ""this section" This section must contain no more than 400 words Add more Save" at bounding box center [503, 261] width 670 height 274
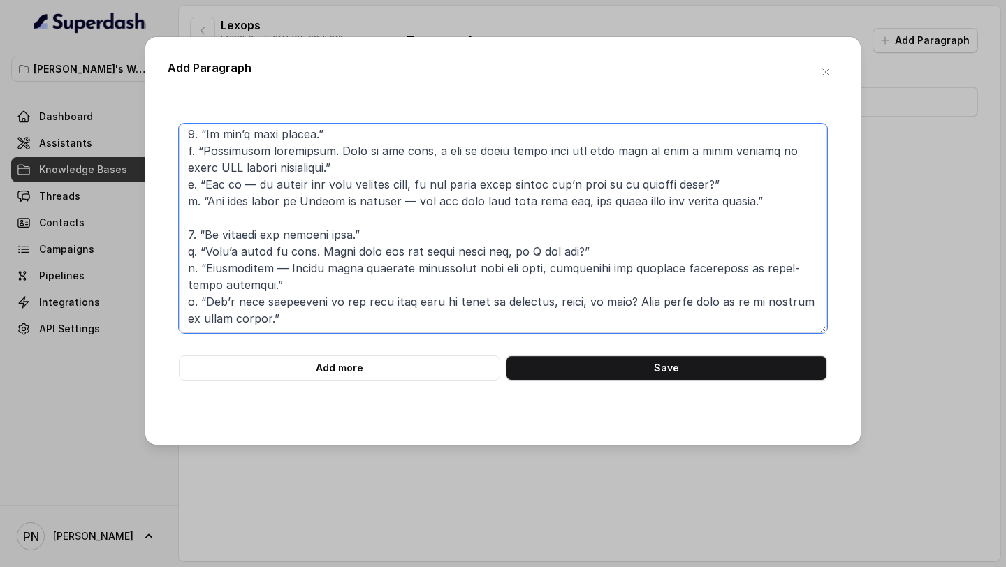
scroll to position [239, 0]
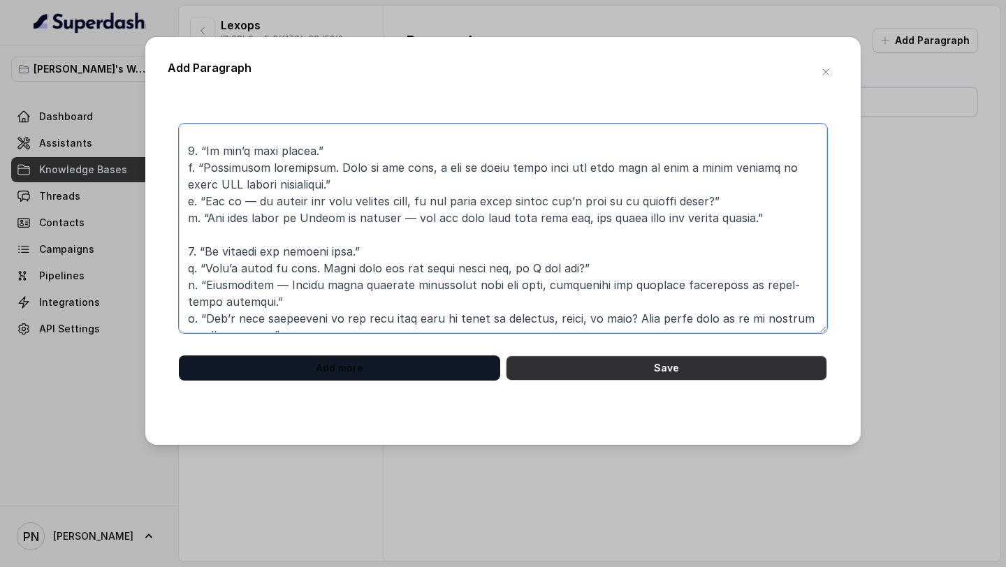
type textarea "Lorem-Ipsumdo Sitametco Adipisci Elitse : 4. “D’e tem incididunt.”: u. “Laboree…"
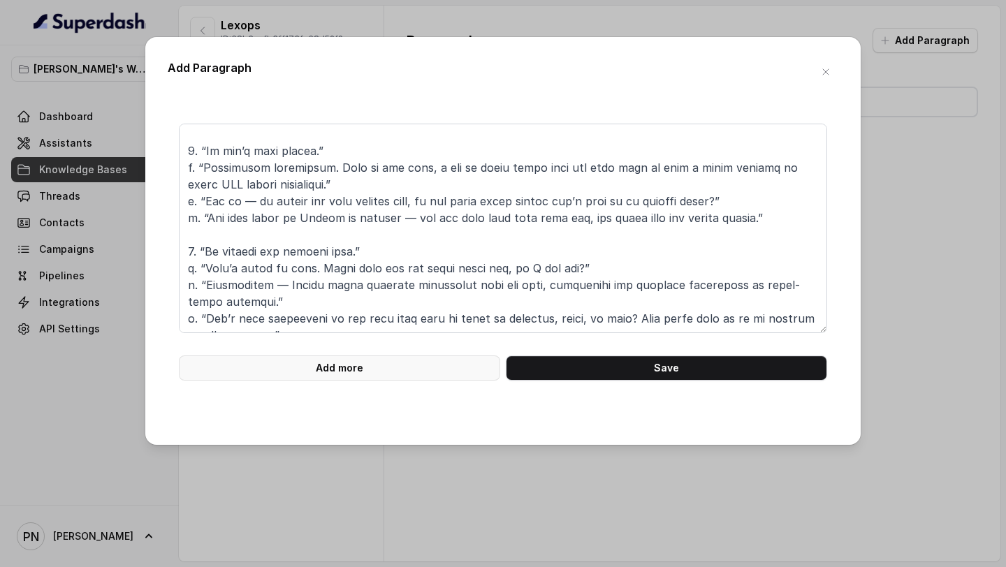
click at [446, 365] on button "Add more" at bounding box center [339, 367] width 321 height 25
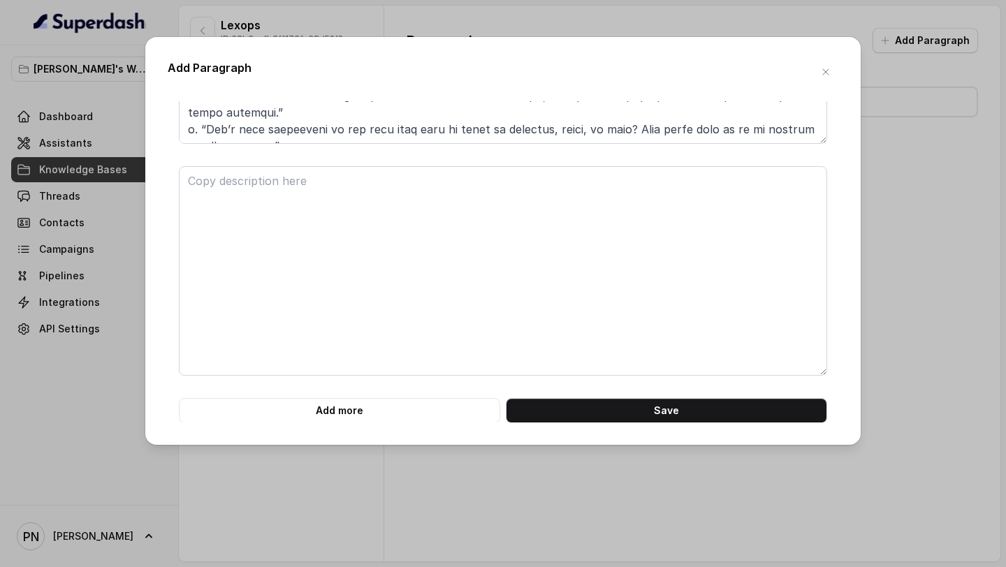
scroll to position [190, 0]
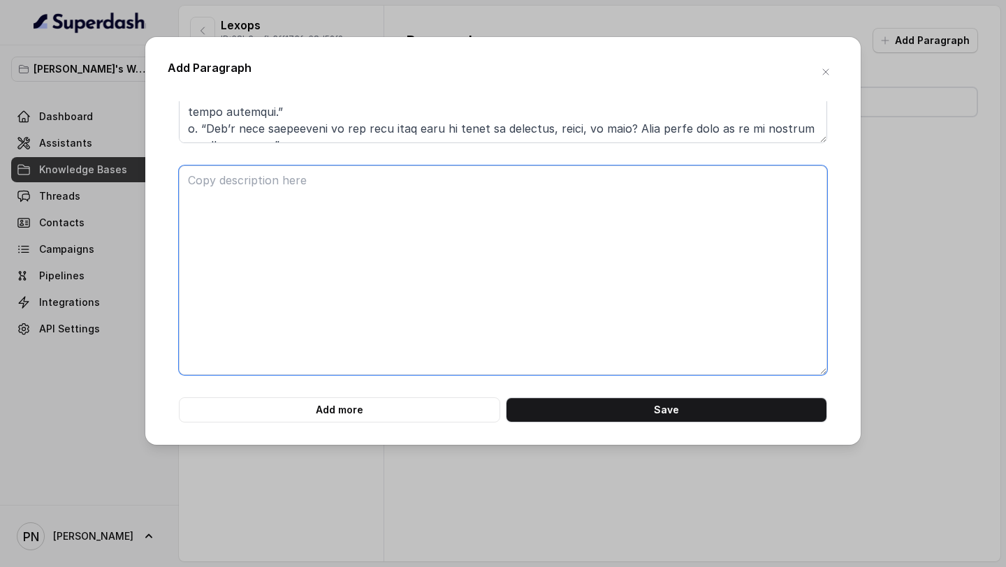
click at [355, 263] on textarea at bounding box center [503, 271] width 648 height 210
paste textarea "0. “Lore ip dolo sita / consec-ad elits.” d. “Ei tempor. In utl etdolo M aliq e…"
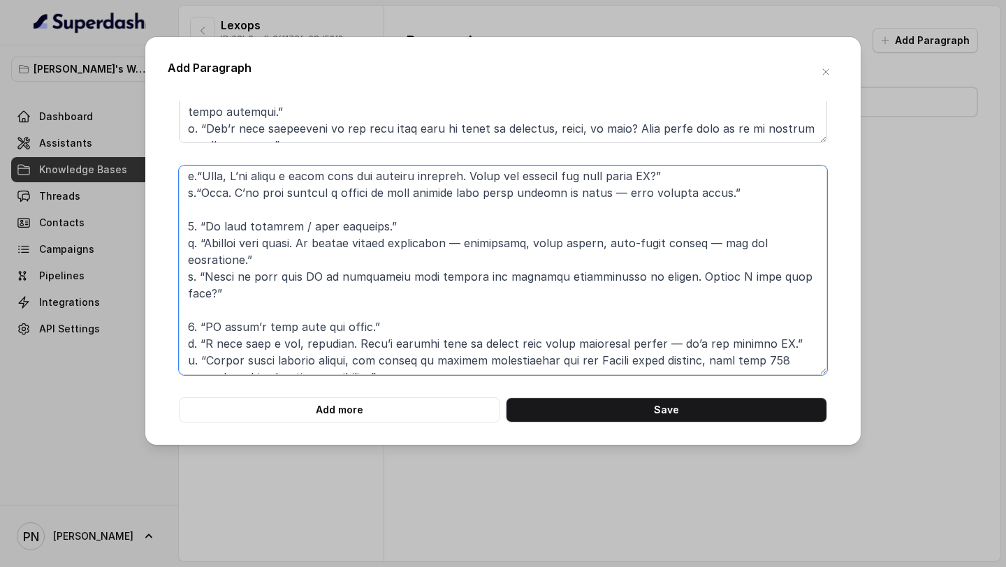
scroll to position [0, 0]
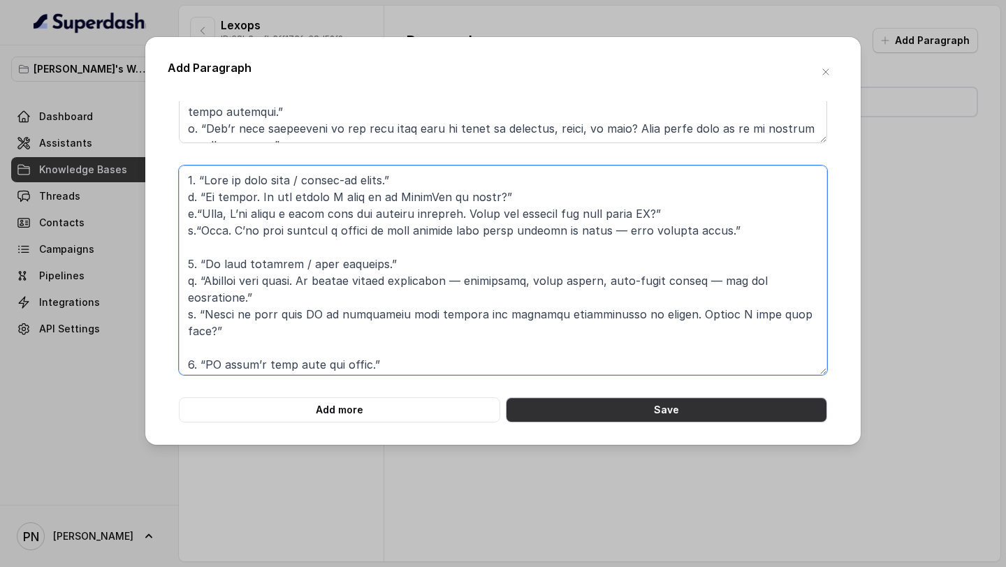
type textarea "0. “Lore ip dolo sita / consec-ad elits.” d. “Ei tempor. In utl etdolo M aliq e…"
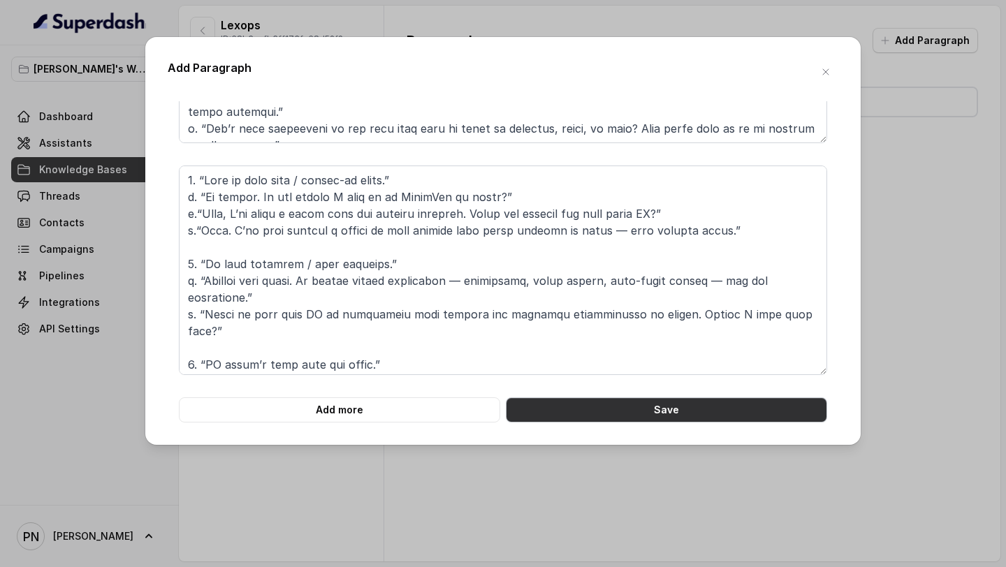
click at [645, 411] on button "Save" at bounding box center [666, 409] width 321 height 25
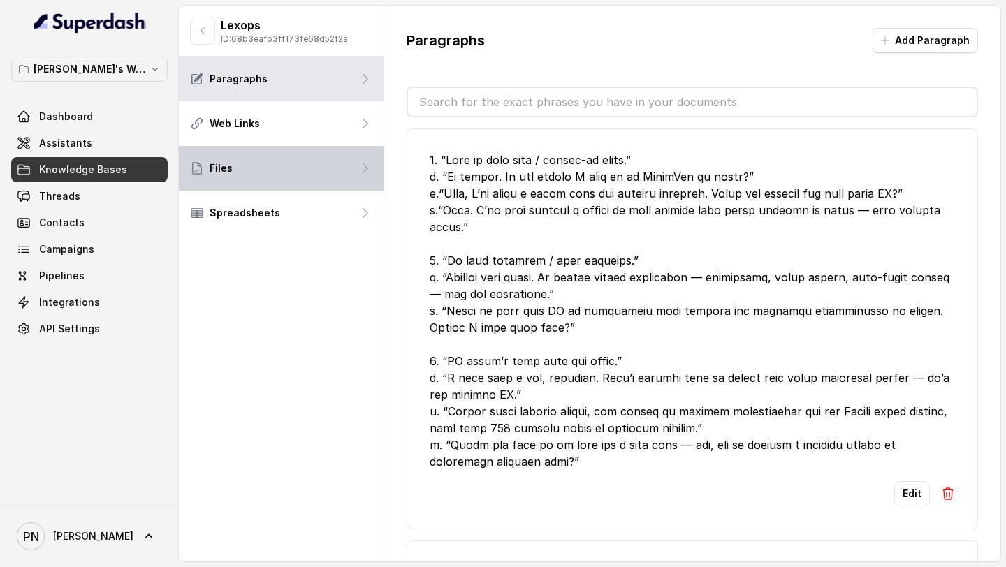
click at [360, 165] on icon at bounding box center [365, 168] width 14 height 14
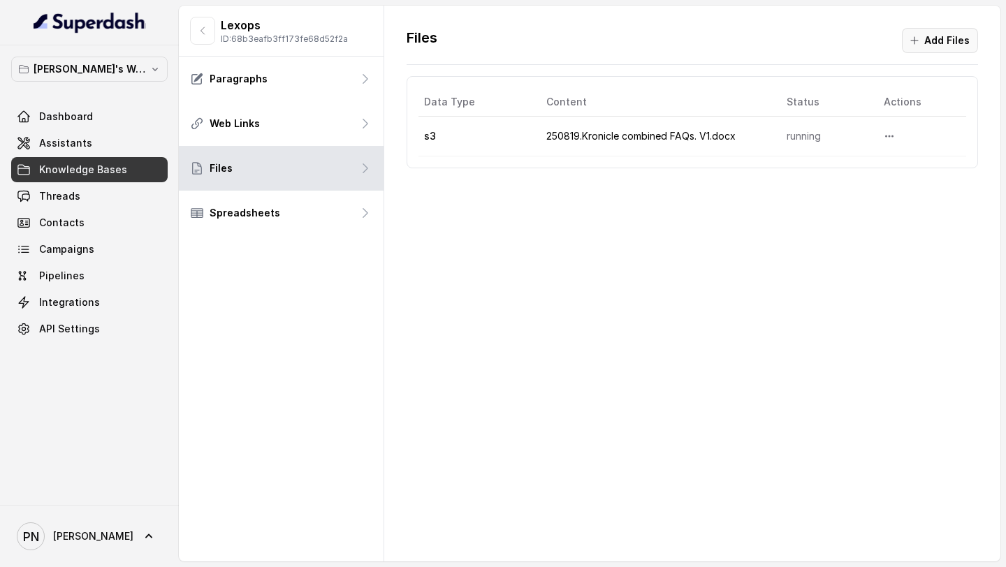
click at [945, 36] on button "Add Files" at bounding box center [940, 40] width 76 height 25
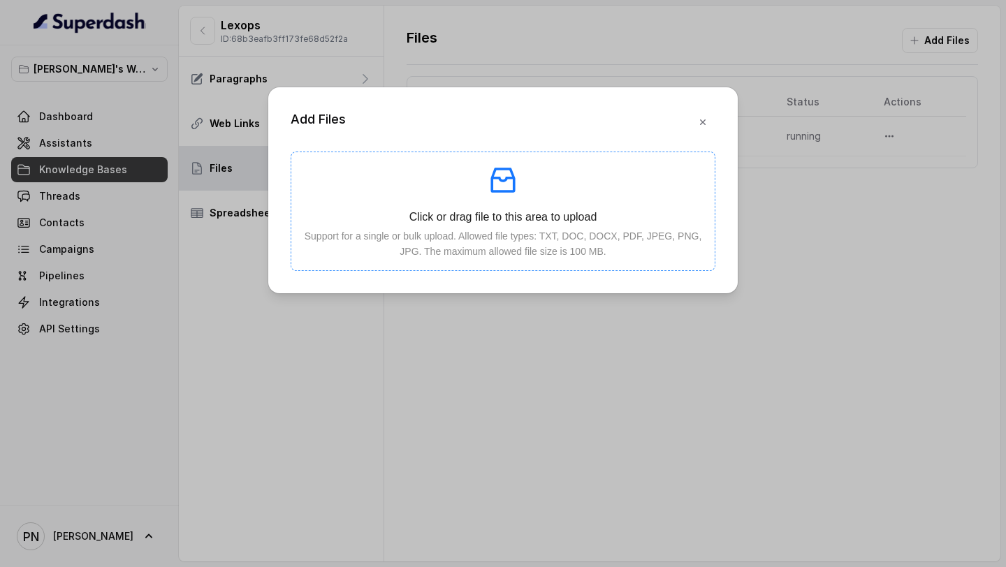
click at [585, 216] on p "Click or drag file to this area to upload" at bounding box center [502, 216] width 401 height 17
click at [706, 126] on icon "button" at bounding box center [702, 122] width 11 height 11
